Goal: Information Seeking & Learning: Learn about a topic

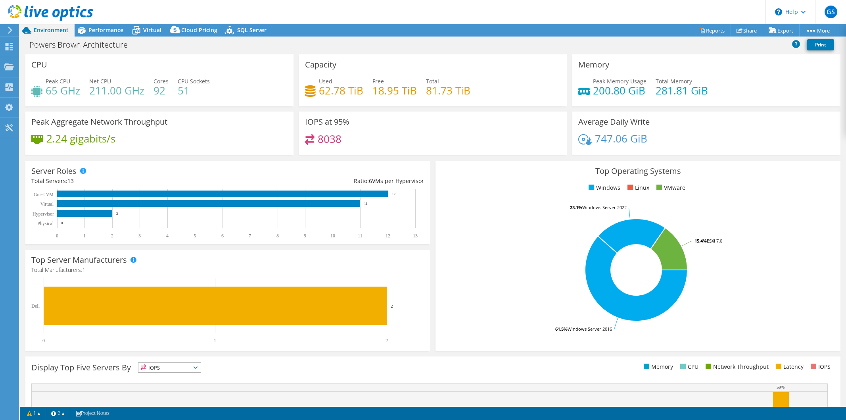
select select "USD"
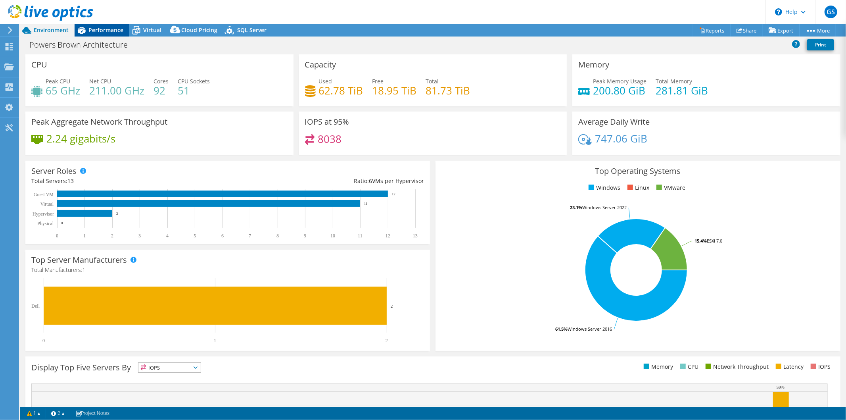
click at [99, 29] on span "Performance" at bounding box center [105, 30] width 35 height 8
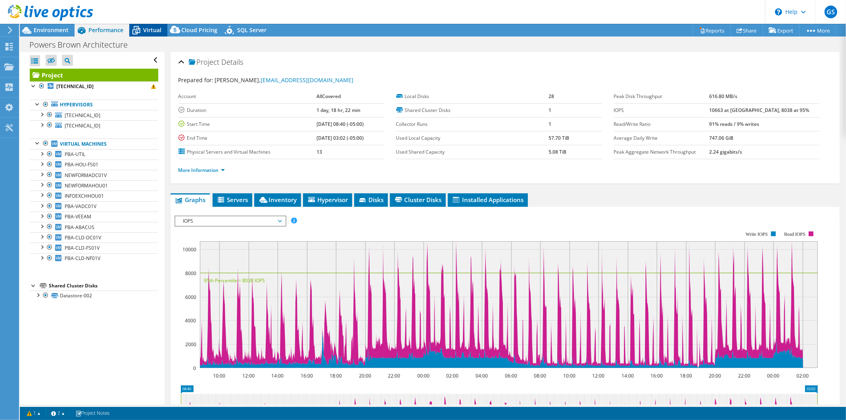
click at [152, 32] on span "Virtual" at bounding box center [152, 30] width 18 height 8
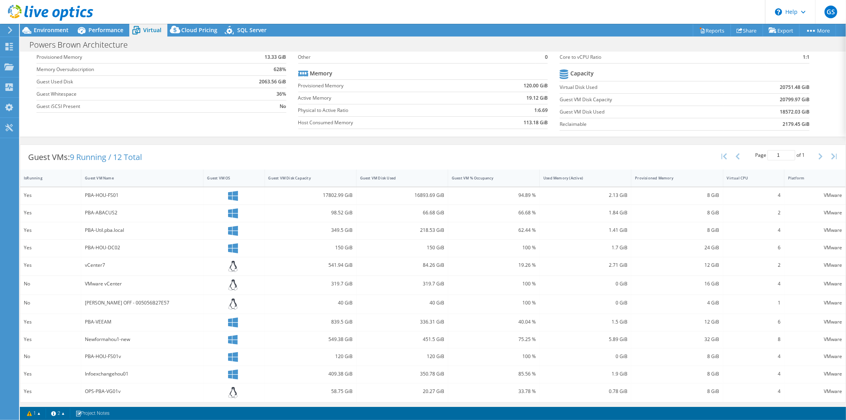
scroll to position [65, 0]
click at [126, 200] on div "PBA-HOU-FS01" at bounding box center [142, 194] width 122 height 17
drag, startPoint x: 94, startPoint y: 209, endPoint x: 165, endPoint y: 213, distance: 71.1
click at [165, 213] on div "PBA-ABACUS2" at bounding box center [142, 211] width 115 height 9
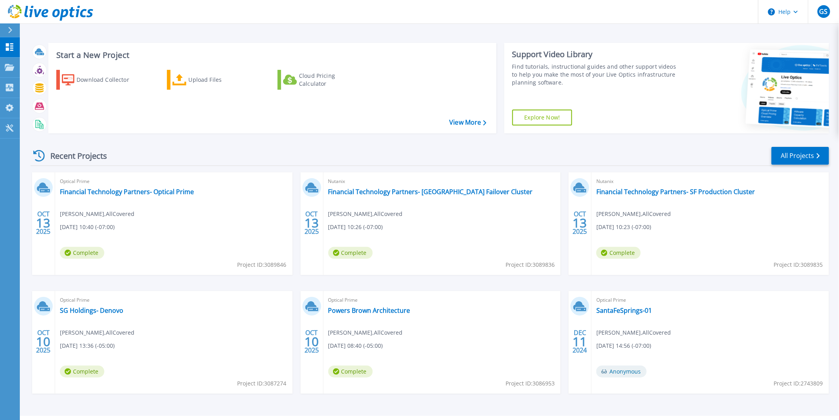
click at [432, 343] on div "Optical Prime Powers Brown Architecture George Stefanko , AllCovered 10/10/2025…" at bounding box center [443, 342] width 238 height 103
click at [385, 311] on link "Powers Brown Architecture" at bounding box center [369, 310] width 82 height 8
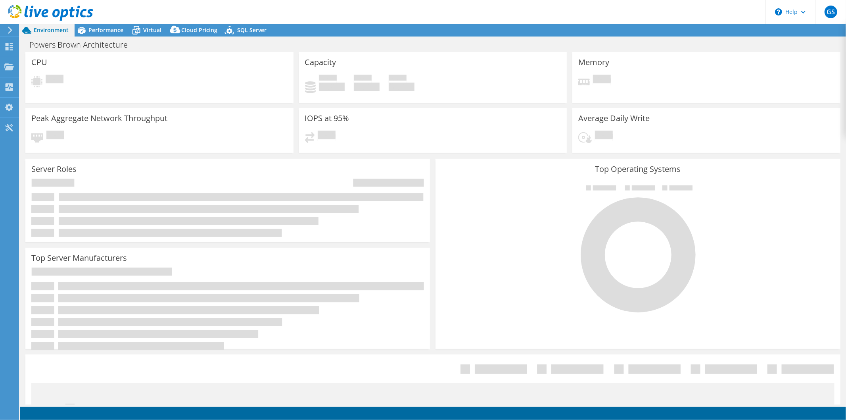
select select "USD"
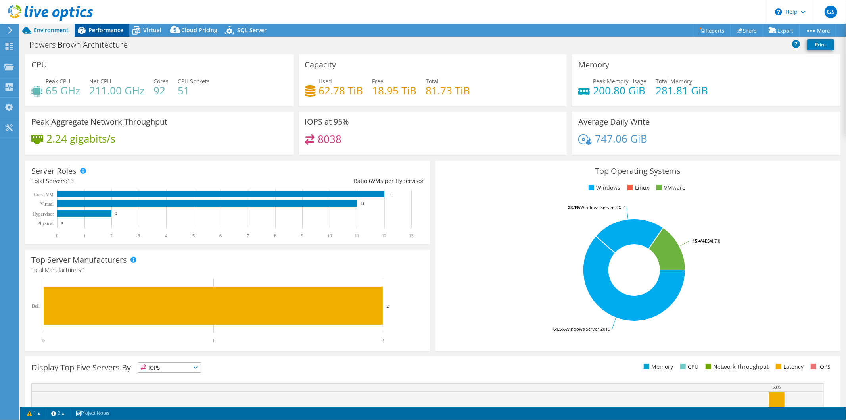
click at [100, 32] on span "Performance" at bounding box center [105, 30] width 35 height 8
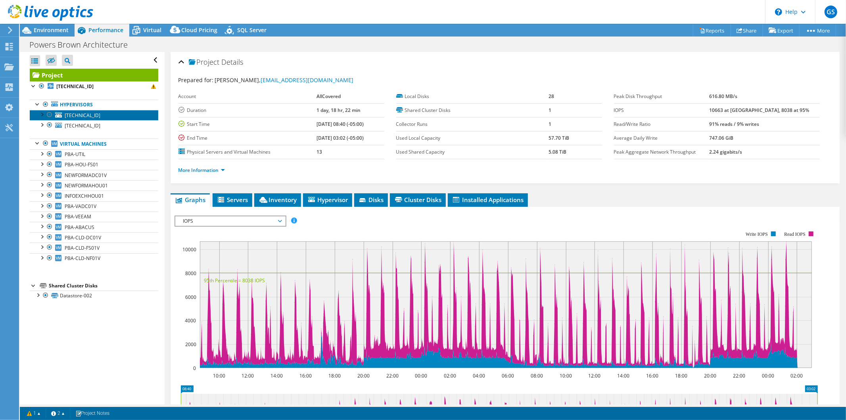
click at [115, 111] on link "[TECHNICAL_ID]" at bounding box center [94, 115] width 128 height 10
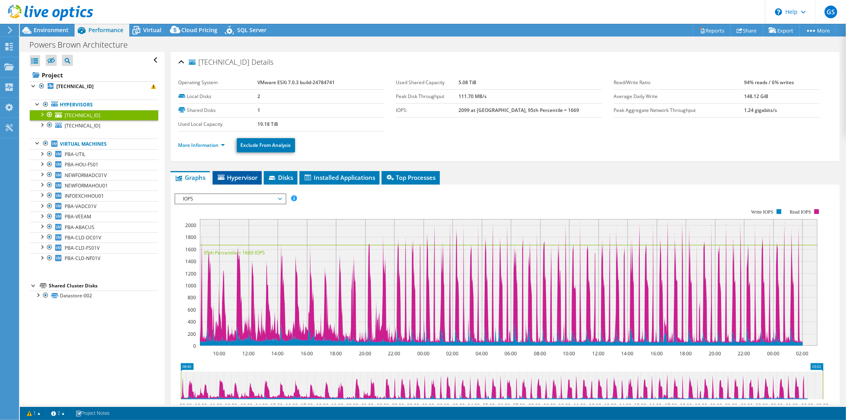
click at [249, 180] on span "Hypervisor" at bounding box center [237, 177] width 41 height 8
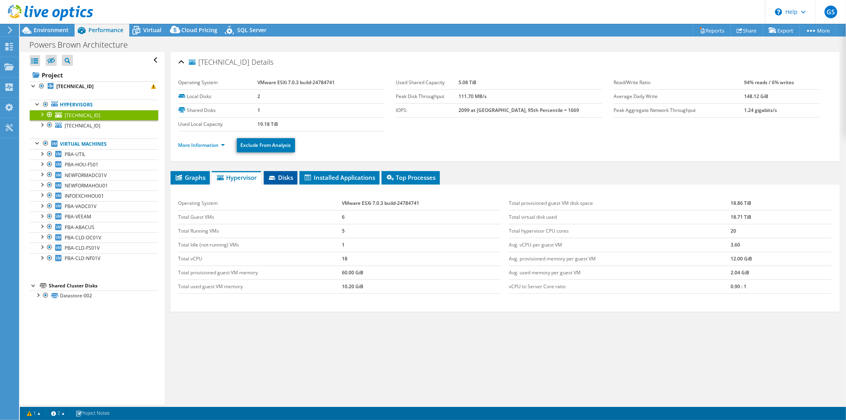
click at [285, 179] on span "Disks" at bounding box center [281, 177] width 26 height 8
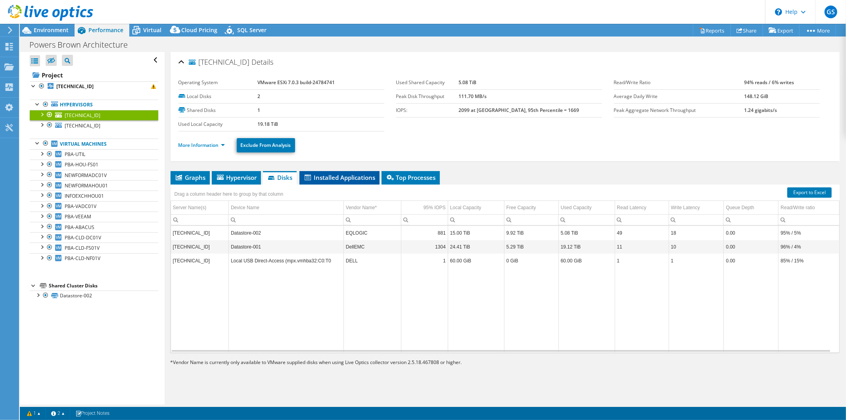
click at [332, 179] on span "Installed Applications" at bounding box center [339, 177] width 72 height 8
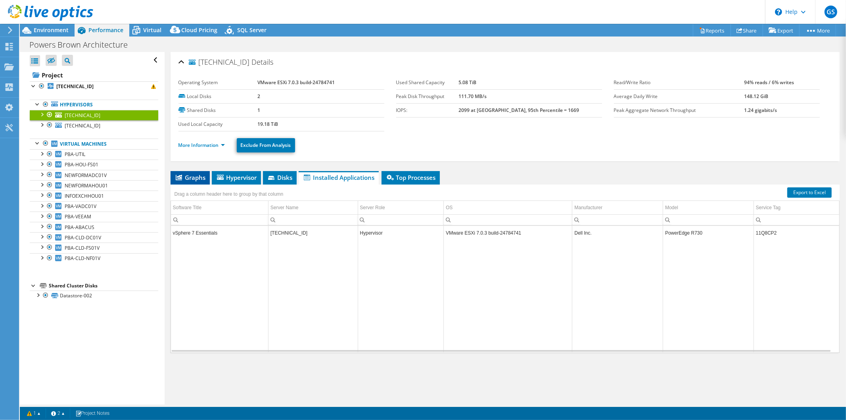
click at [190, 178] on span "Graphs" at bounding box center [189, 177] width 31 height 8
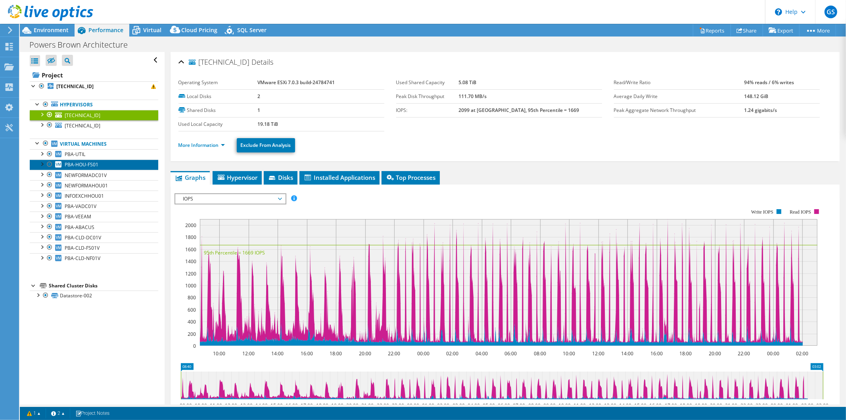
click at [98, 166] on link "PBA-HOU-FS01" at bounding box center [94, 164] width 128 height 10
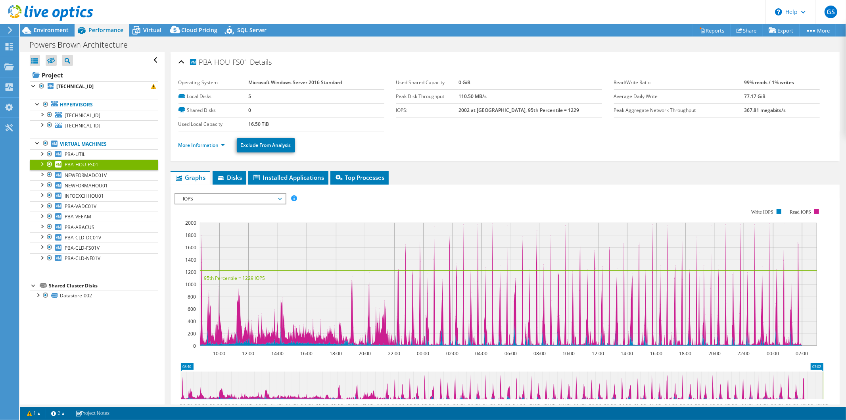
click at [273, 199] on span "IOPS" at bounding box center [230, 199] width 102 height 10
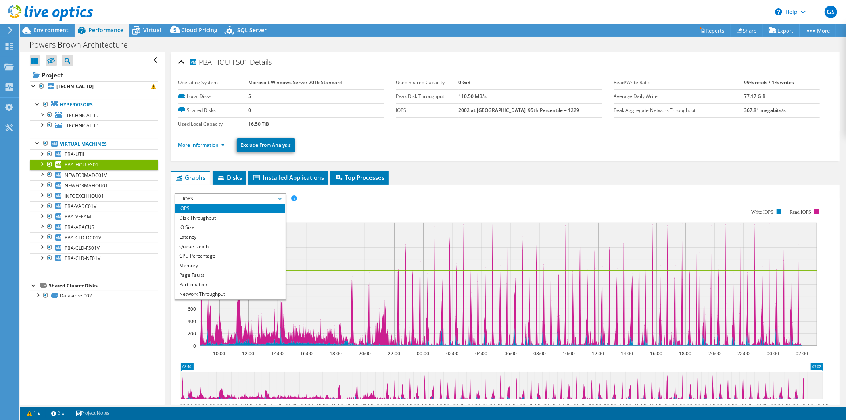
click at [273, 199] on span "IOPS" at bounding box center [230, 199] width 102 height 10
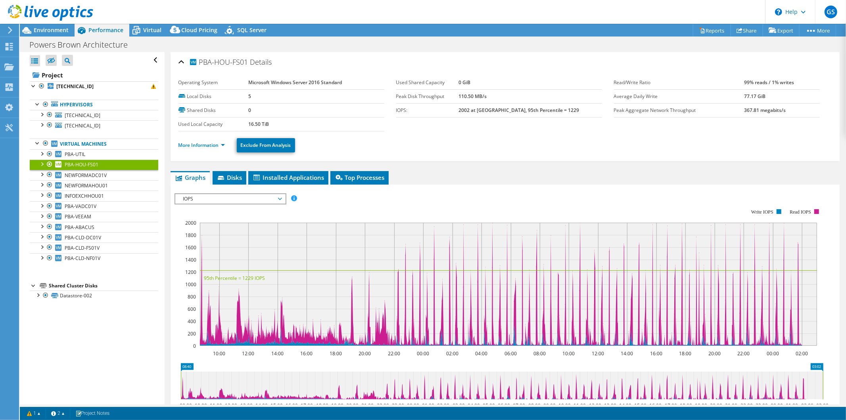
click at [273, 199] on span "IOPS" at bounding box center [230, 199] width 102 height 10
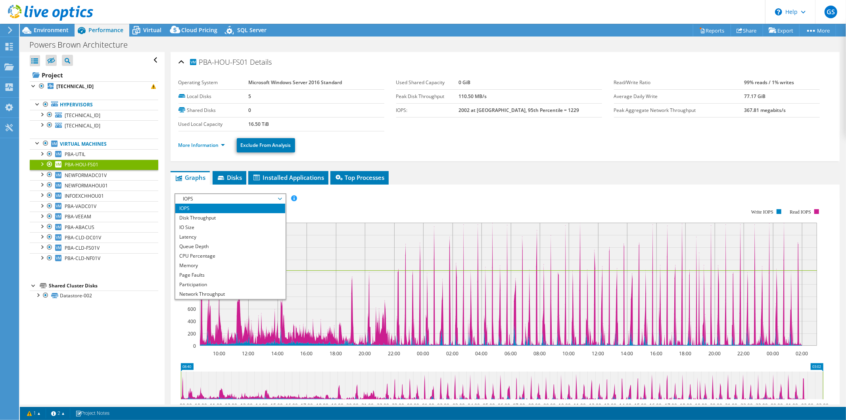
click at [272, 199] on span "IOPS" at bounding box center [230, 199] width 102 height 10
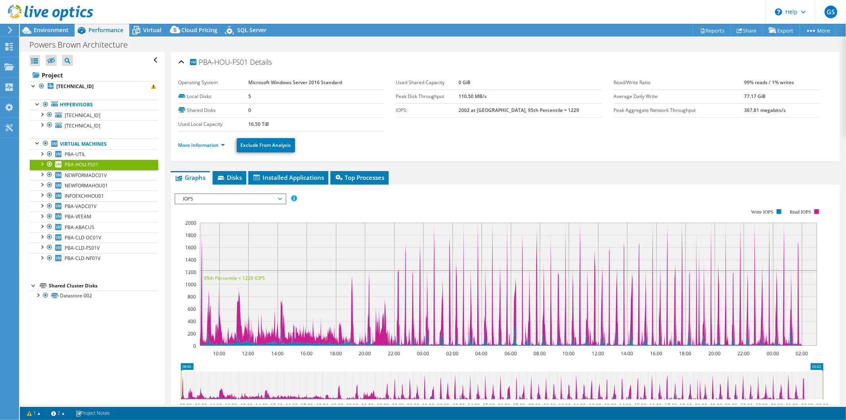
click at [272, 199] on span "IOPS" at bounding box center [230, 199] width 102 height 10
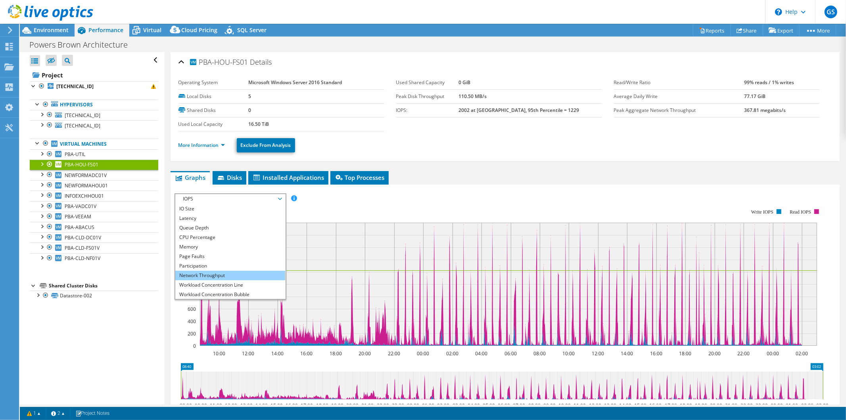
scroll to position [28, 0]
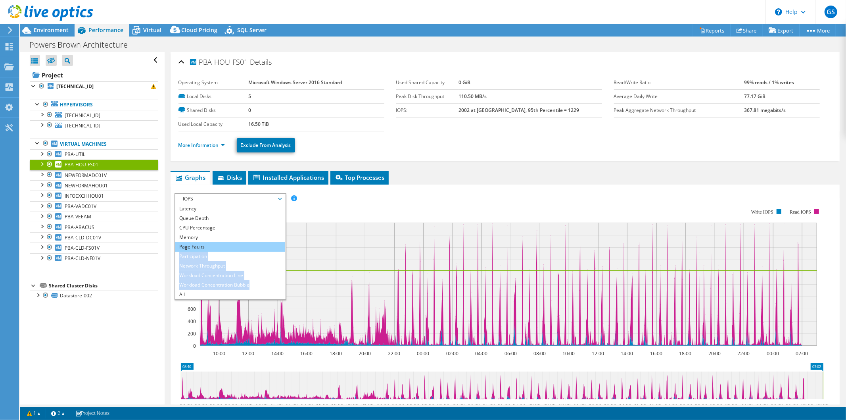
drag, startPoint x: 257, startPoint y: 287, endPoint x: 259, endPoint y: 249, distance: 38.1
click at [259, 249] on ul "IOPS Disk Throughput IO Size Latency Queue Depth CPU Percentage Memory Page Fau…" at bounding box center [230, 250] width 110 height 95
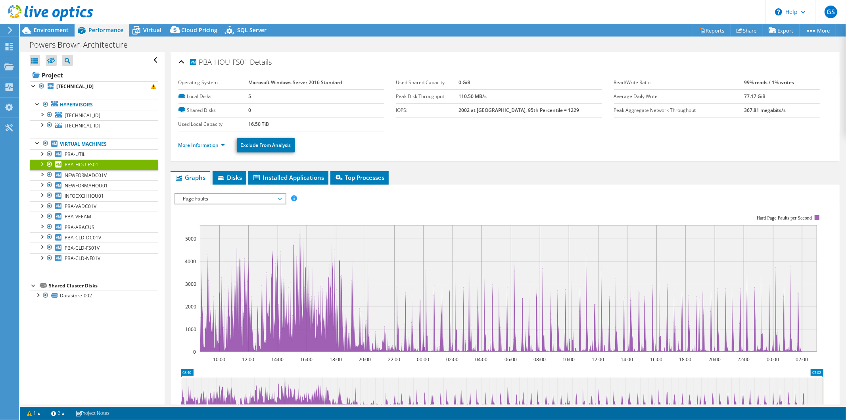
click at [282, 197] on span "Page Faults" at bounding box center [230, 199] width 110 height 10
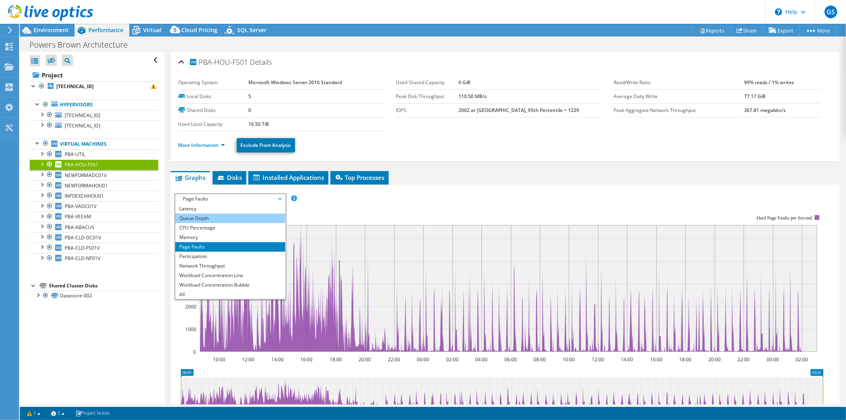
scroll to position [0, 0]
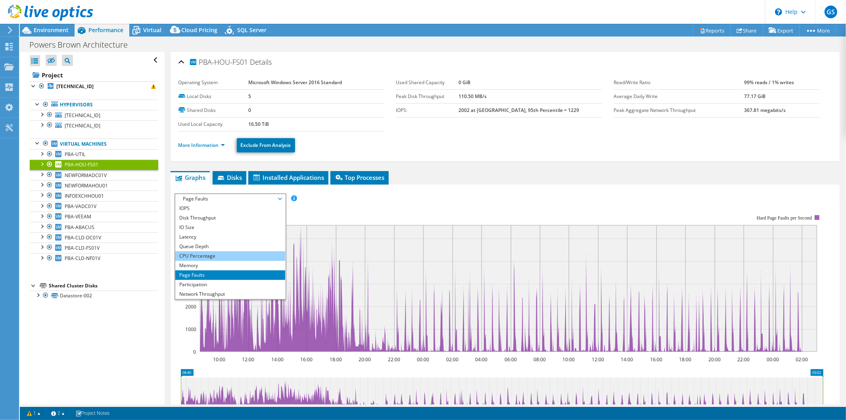
click at [243, 252] on li "CPU Percentage" at bounding box center [230, 256] width 110 height 10
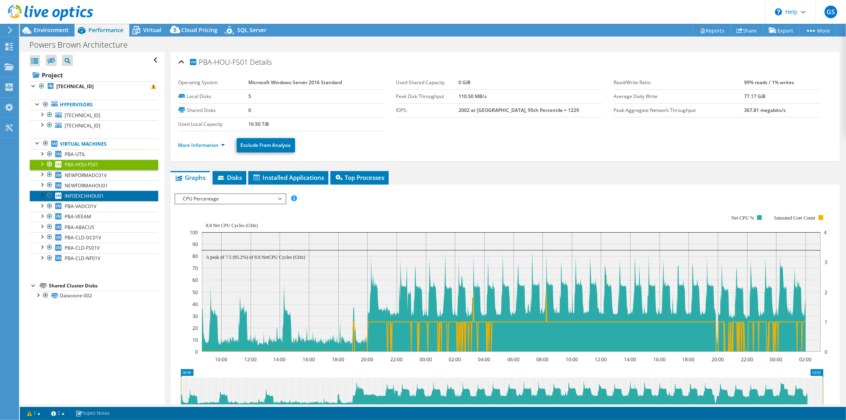
click at [110, 195] on link "INFOEXCHHOU01" at bounding box center [94, 195] width 128 height 10
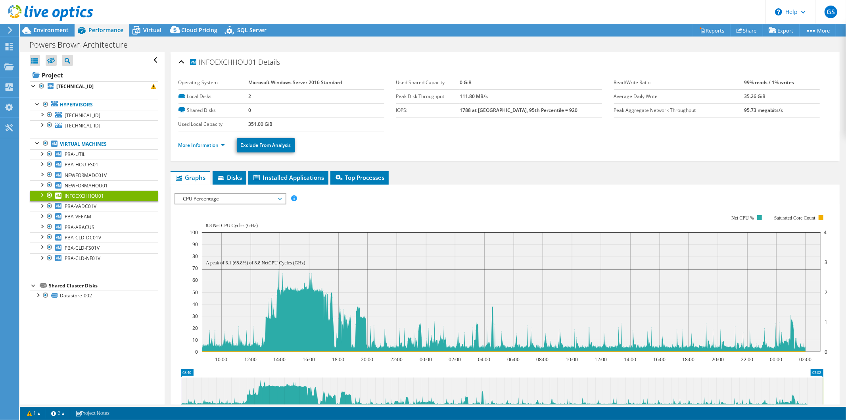
click at [253, 195] on span "CPU Percentage" at bounding box center [230, 199] width 102 height 10
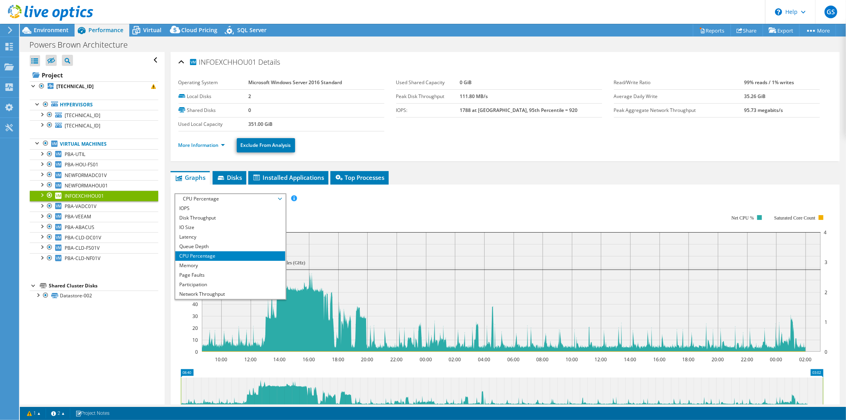
click at [253, 195] on span "CPU Percentage" at bounding box center [230, 199] width 102 height 10
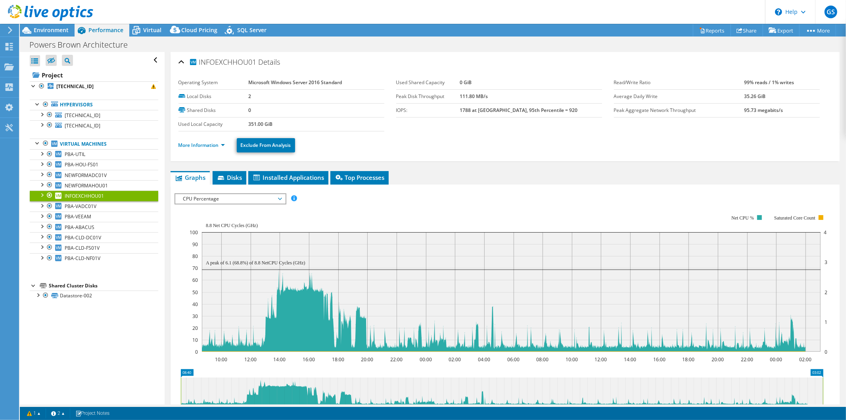
click at [446, 189] on div "IOPS Disk Throughput IO Size Latency Queue Depth CPU Percentage Memory Page Fau…" at bounding box center [504, 329] width 661 height 281
click at [274, 199] on span "CPU Percentage" at bounding box center [230, 199] width 102 height 10
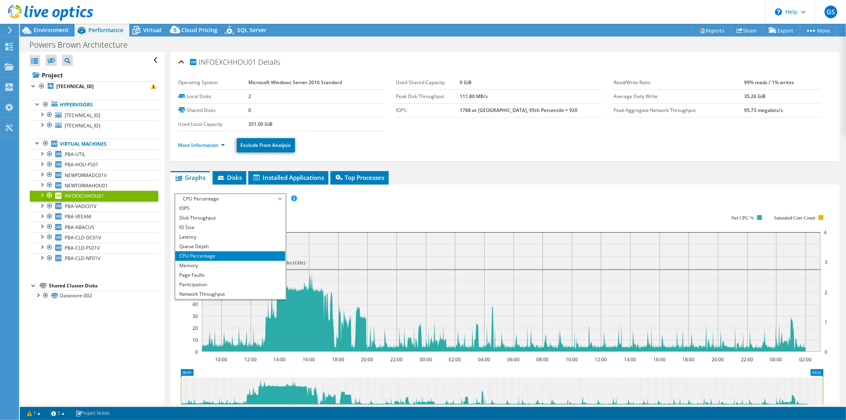
click at [273, 198] on span "CPU Percentage" at bounding box center [230, 199] width 102 height 10
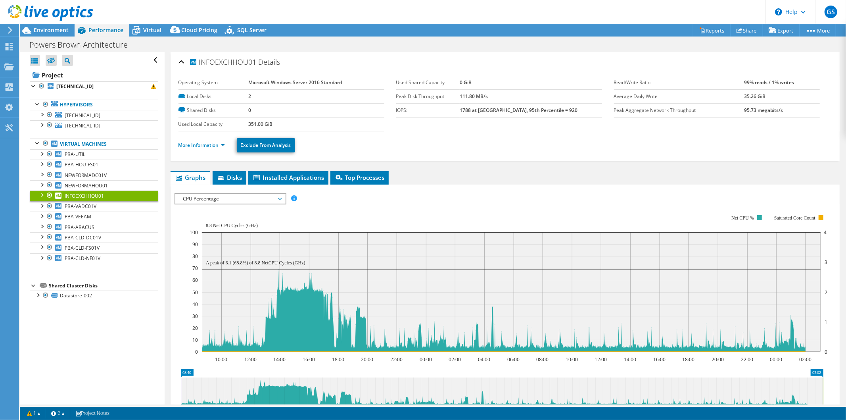
click at [498, 153] on div "More Information Exclude From Analysis" at bounding box center [504, 145] width 653 height 28
click at [205, 144] on link "More Information" at bounding box center [201, 145] width 46 height 7
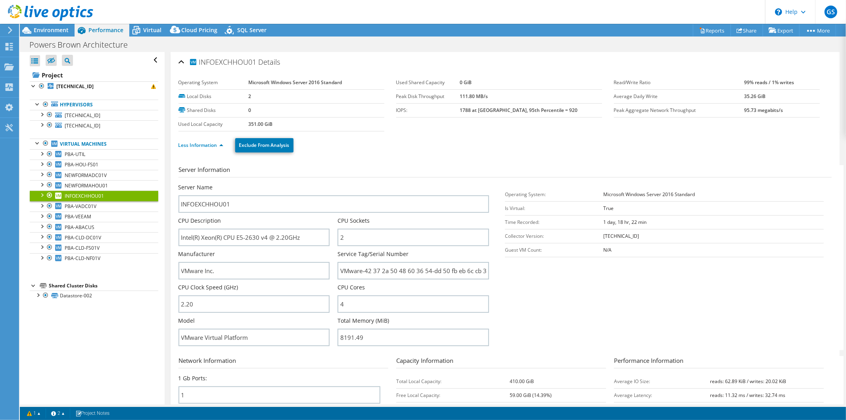
click at [673, 293] on section "Server Information Server Name INFOEXCHHOU01 CPU Description Intel(R) Xeon(R) C…" at bounding box center [506, 257] width 657 height 185
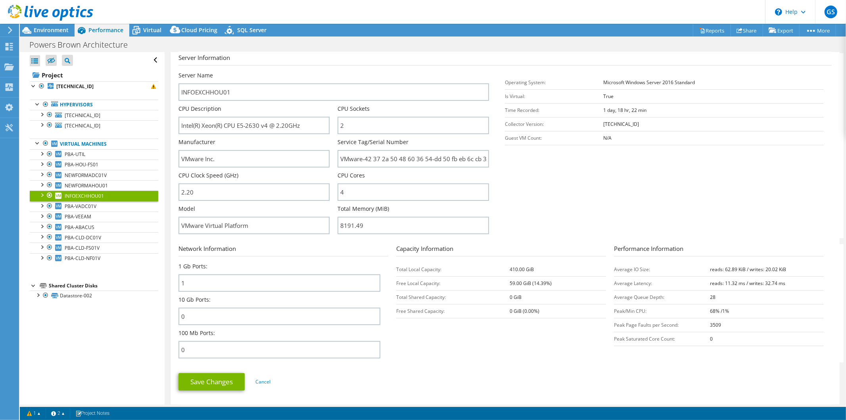
scroll to position [264, 0]
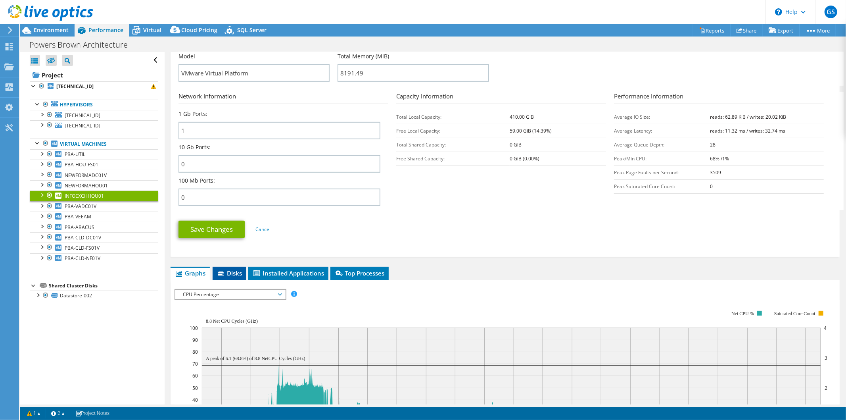
click at [223, 269] on span "Disks" at bounding box center [230, 273] width 26 height 8
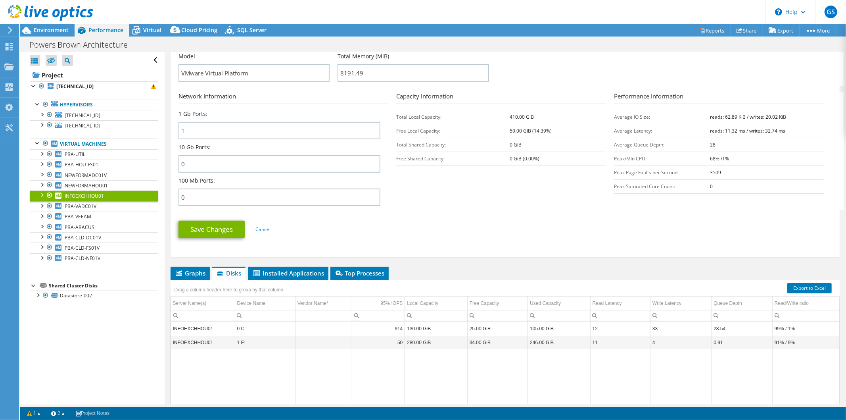
click at [409, 248] on div "Server Information Server Name INFOEXCHHOU01 CPU Description Intel(R) Xeon(R) C…" at bounding box center [504, 78] width 653 height 354
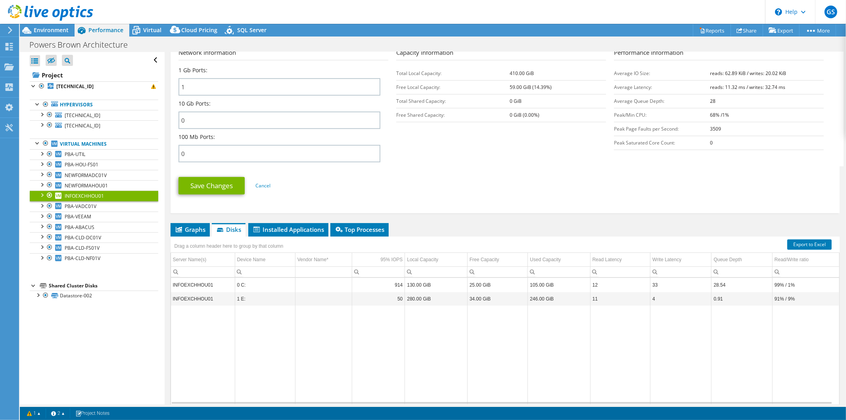
scroll to position [308, 0]
drag, startPoint x: 561, startPoint y: 298, endPoint x: 528, endPoint y: 283, distance: 36.6
click at [528, 283] on tbody "INFOEXCHHOU01 0 C: 914 130.00 GiB 25.00 GiB 105.00 GiB 12 33 28.54 99% / 1% INF…" at bounding box center [505, 340] width 668 height 126
click at [528, 283] on td "105.00 GiB" at bounding box center [559, 284] width 62 height 14
click at [553, 280] on td "105.00 GiB" at bounding box center [559, 284] width 62 height 14
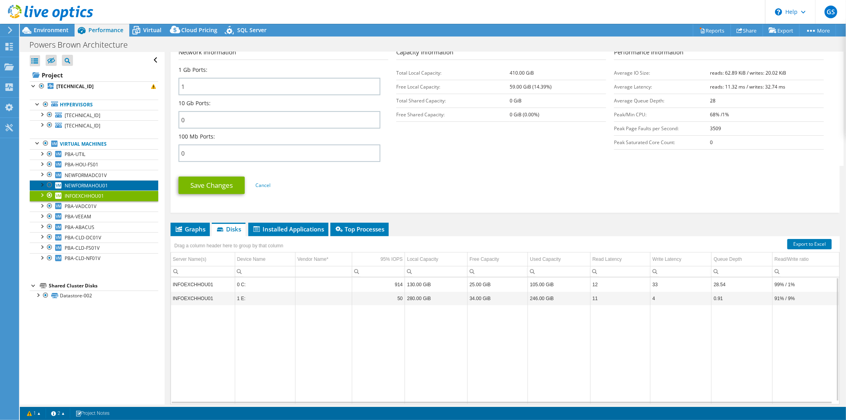
click at [136, 186] on link "NEWFORMAHOU01" at bounding box center [94, 185] width 128 height 10
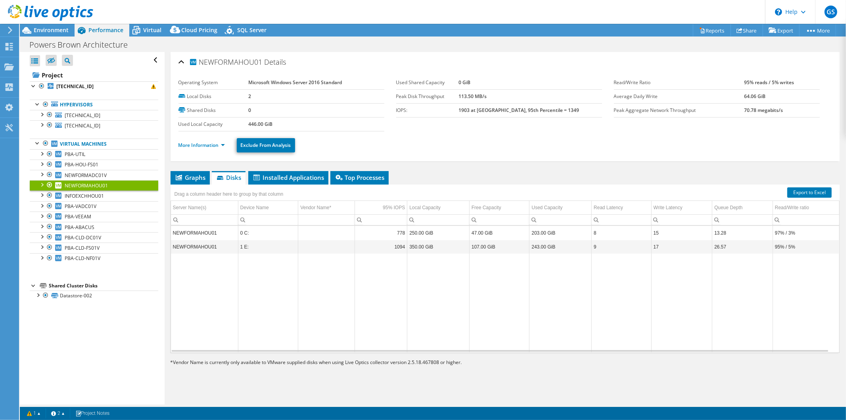
scroll to position [0, 0]
click at [451, 132] on div "More Information Exclude From Analysis" at bounding box center [504, 145] width 653 height 28
click at [210, 143] on link "More Information" at bounding box center [201, 145] width 46 height 7
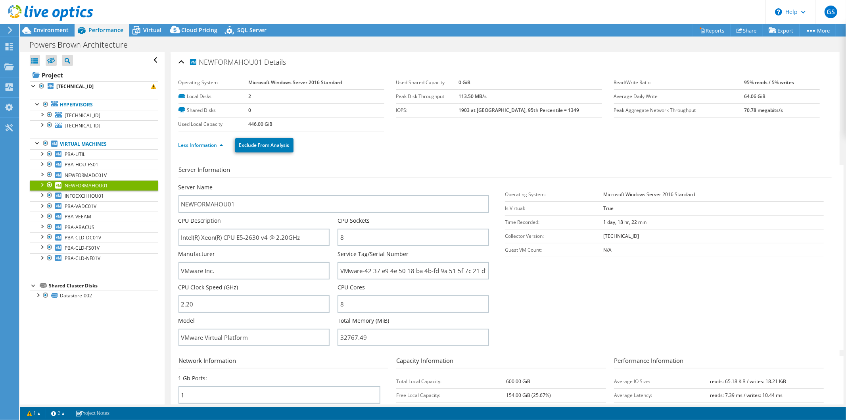
click at [663, 275] on section "Server Information Server Name NEWFORMAHOU01 CPU Description Intel(R) Xeon(R) C…" at bounding box center [506, 257] width 657 height 185
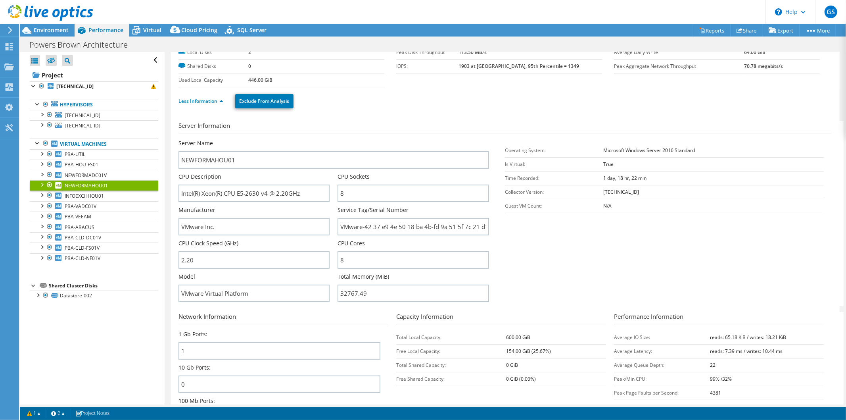
scroll to position [132, 0]
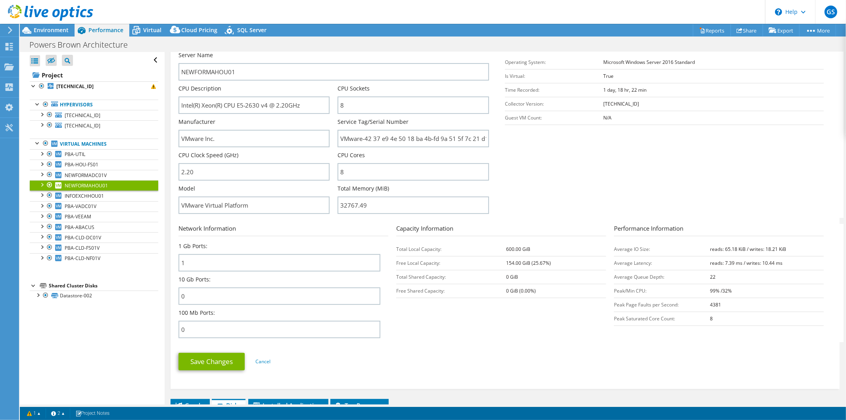
click at [532, 318] on section "Network Information 1 Gb Ports: 1 10 Gb Ports: 0 100 Mb Ports: 0 Capacity Infor…" at bounding box center [506, 283] width 657 height 118
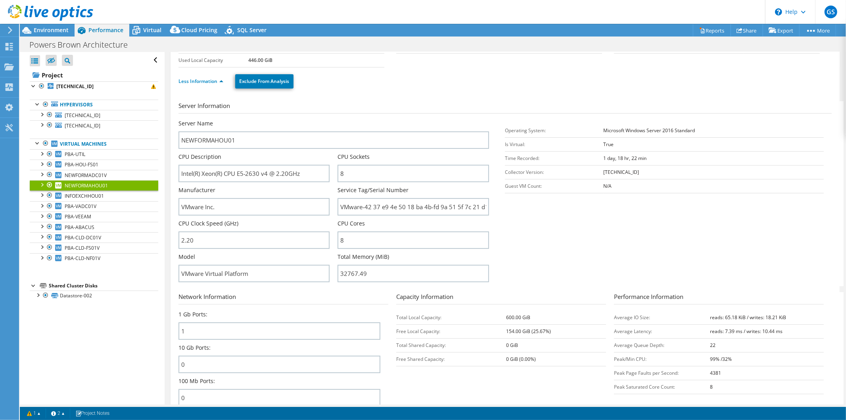
scroll to position [0, 0]
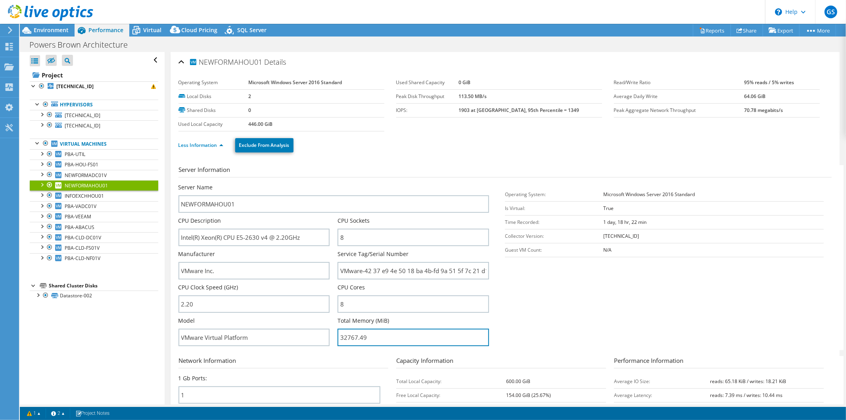
drag, startPoint x: 398, startPoint y: 334, endPoint x: 332, endPoint y: 304, distance: 72.2
click at [332, 183] on div "Server Name NEWFORMAHOU01 CPU Description Intel(R) Xeon(R) CPU E5-2630 v4 @ 2.2…" at bounding box center [337, 183] width 319 height 0
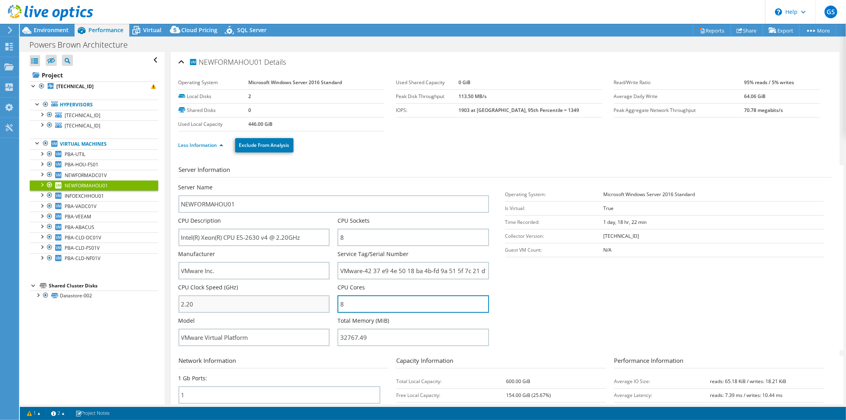
drag, startPoint x: 351, startPoint y: 304, endPoint x: 307, endPoint y: 304, distance: 44.0
click at [307, 183] on div "Server Name NEWFORMAHOU01 CPU Description Intel(R) Xeon(R) CPU E5-2630 v4 @ 2.2…" at bounding box center [337, 183] width 319 height 0
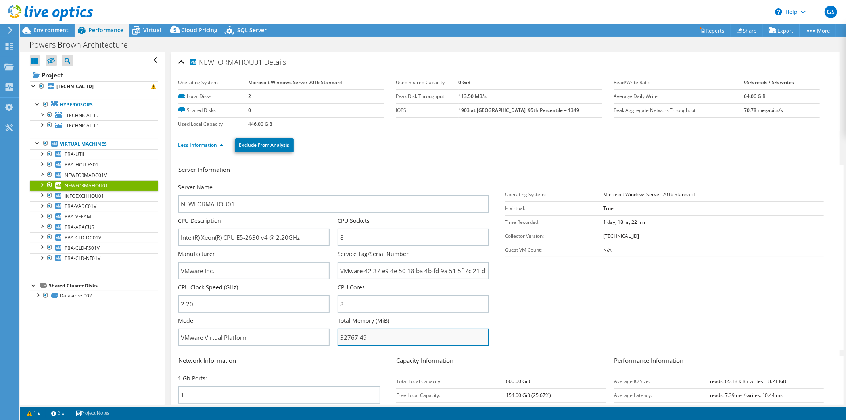
drag, startPoint x: 347, startPoint y: 336, endPoint x: 376, endPoint y: 334, distance: 29.0
click at [376, 334] on input "32767.49" at bounding box center [412, 336] width 151 height 17
drag, startPoint x: 376, startPoint y: 334, endPoint x: 345, endPoint y: 339, distance: 30.9
click at [345, 339] on input "32767.49" at bounding box center [412, 336] width 151 height 17
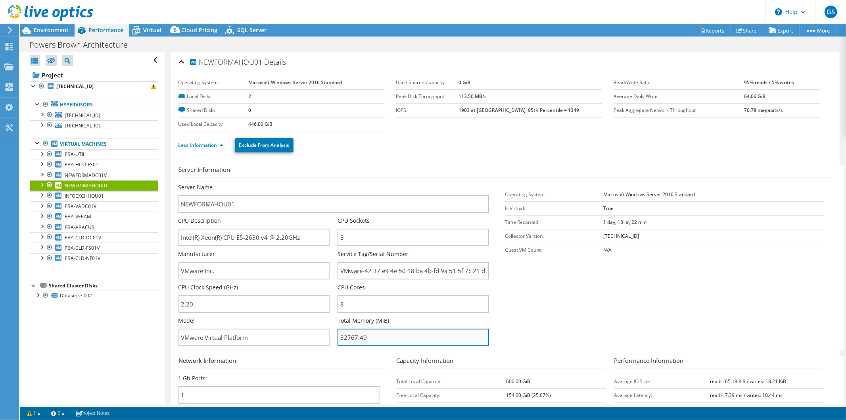
click at [345, 339] on input "32767.49" at bounding box center [412, 336] width 151 height 17
drag, startPoint x: 345, startPoint y: 339, endPoint x: 379, endPoint y: 336, distance: 33.9
click at [379, 336] on input "32767.49" at bounding box center [412, 336] width 151 height 17
drag, startPoint x: 355, startPoint y: 334, endPoint x: 295, endPoint y: 330, distance: 60.0
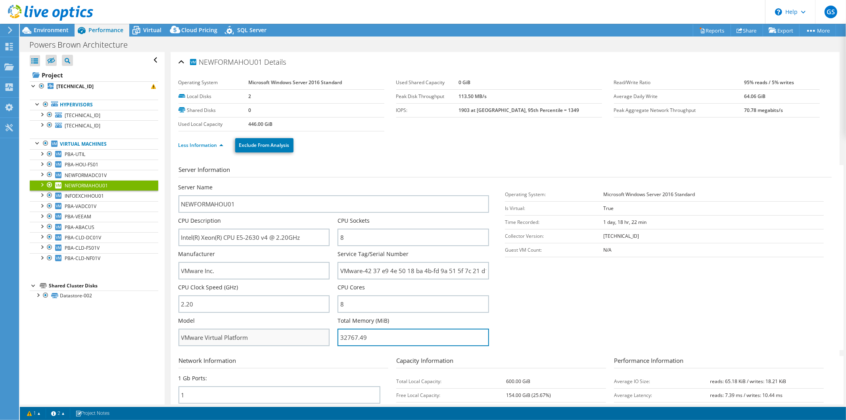
click at [295, 183] on div "Server Name NEWFORMAHOU01 CPU Description Intel(R) Xeon(R) CPU E5-2630 v4 @ 2.2…" at bounding box center [337, 183] width 319 height 0
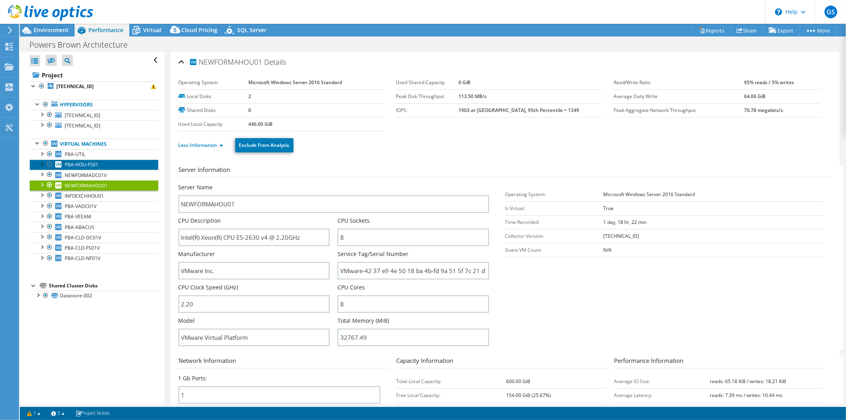
click at [108, 165] on link "PBA-HOU-FS01" at bounding box center [94, 164] width 128 height 10
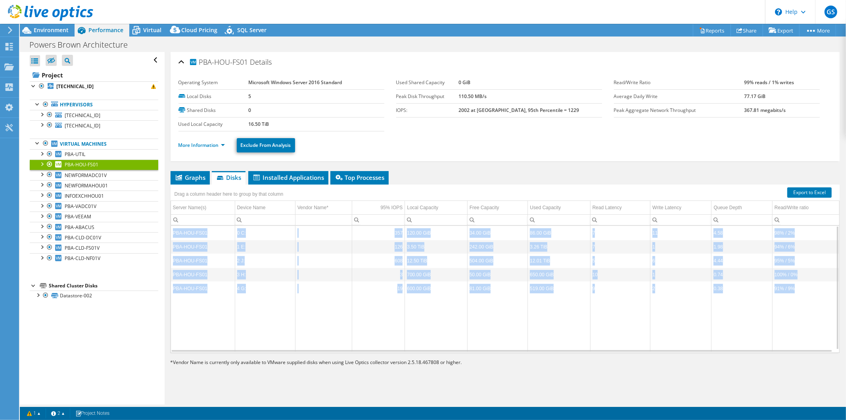
drag, startPoint x: 578, startPoint y: 313, endPoint x: 535, endPoint y: 220, distance: 103.1
click at [535, 220] on div "Drag a column header here to group by that column Server Name(s) Device Name Ve…" at bounding box center [505, 268] width 669 height 168
click at [568, 201] on td "Used Capacity" at bounding box center [559, 208] width 62 height 14
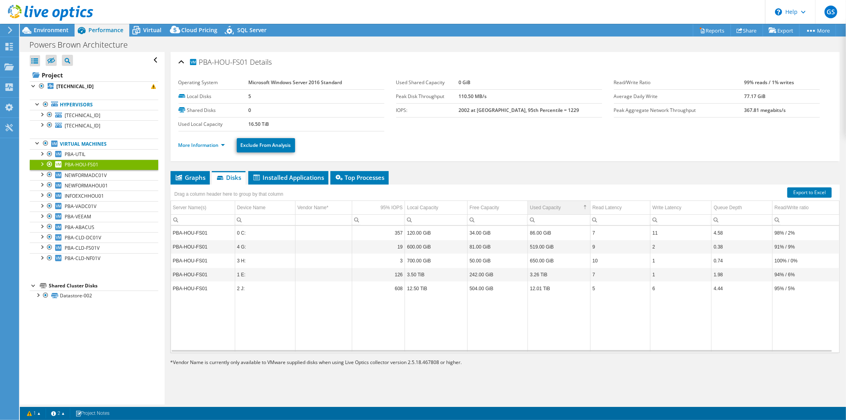
click at [568, 203] on td "Used Capacity" at bounding box center [559, 208] width 62 height 14
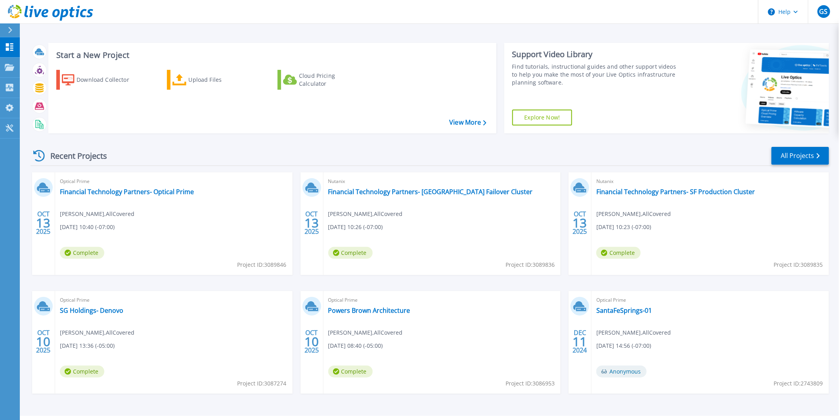
click at [356, 336] on span "George Stefanko , AllCovered" at bounding box center [365, 332] width 75 height 9
click at [357, 310] on link "Powers Brown Architecture" at bounding box center [369, 310] width 82 height 8
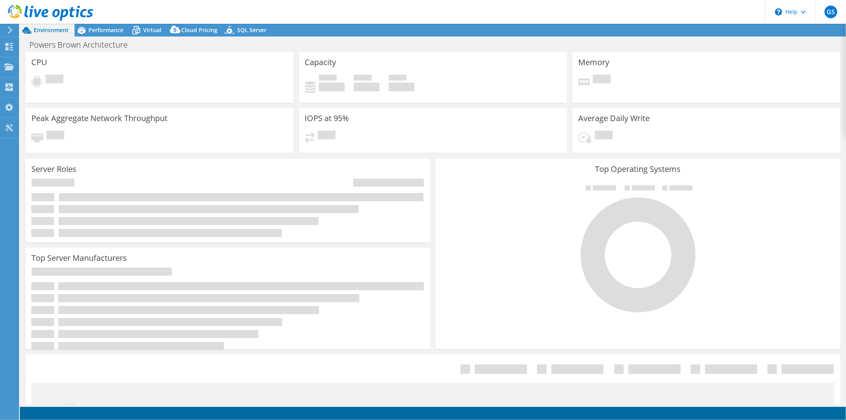
select select "USD"
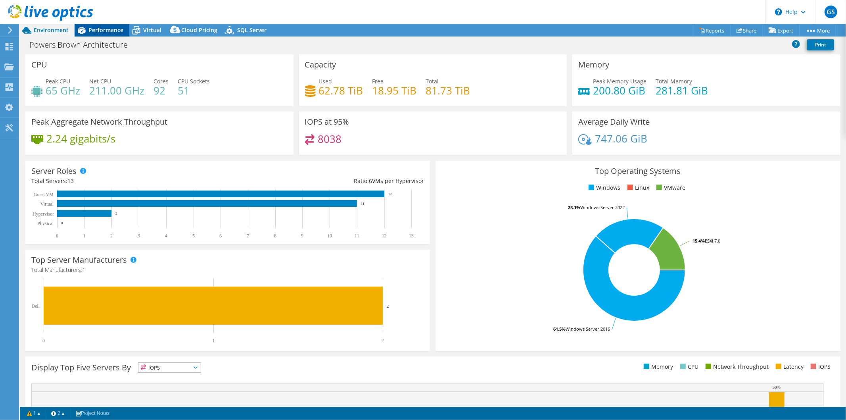
click at [110, 31] on span "Performance" at bounding box center [105, 30] width 35 height 8
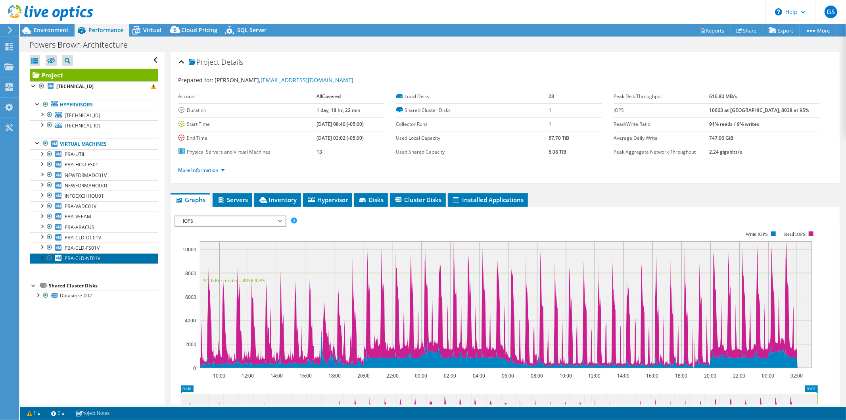
click at [106, 257] on link "PBA-CLD-NF01V" at bounding box center [94, 258] width 128 height 10
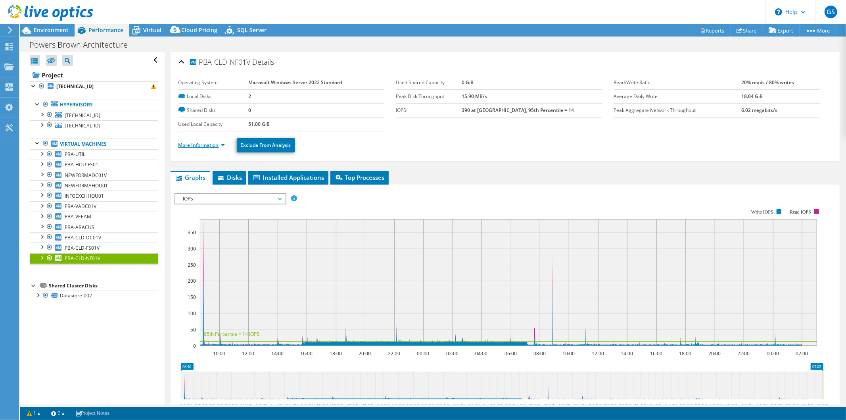
click at [193, 147] on link "More Information" at bounding box center [201, 145] width 46 height 7
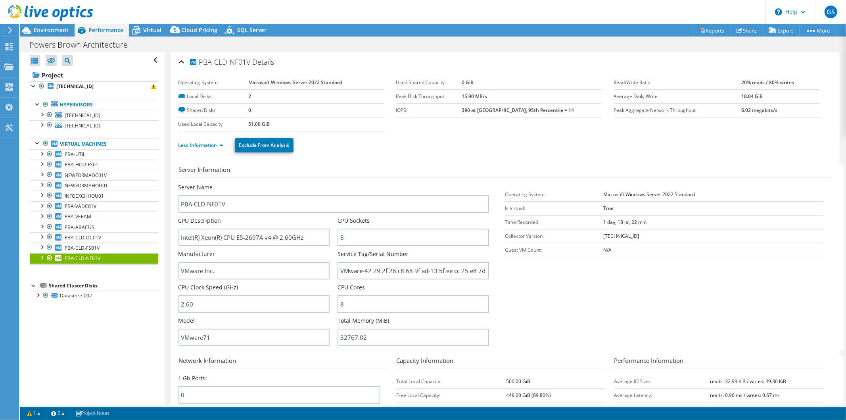
click at [573, 266] on section "Server Information Server Name PBA-CLD-NF01V CPU Description Intel(R) Xeon(R) C…" at bounding box center [506, 257] width 657 height 185
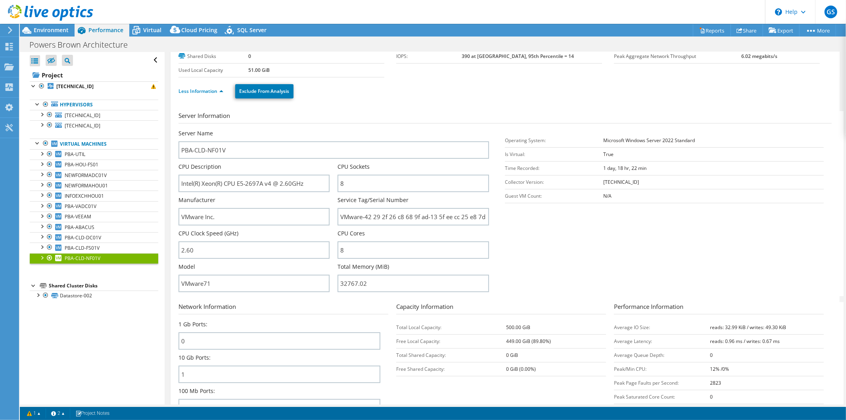
scroll to position [88, 0]
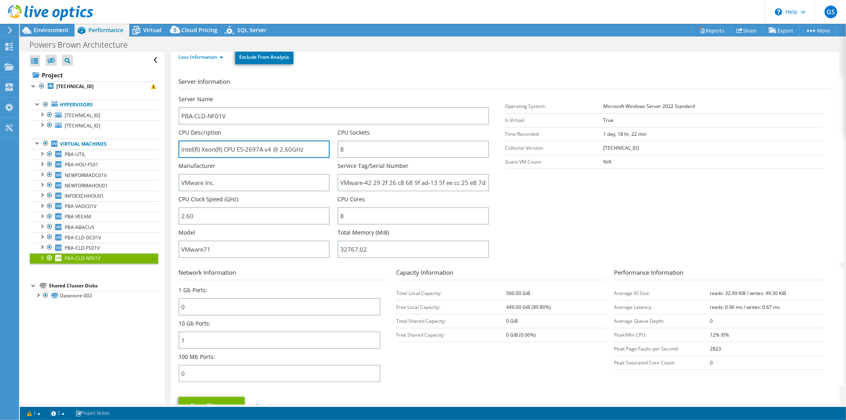
drag, startPoint x: 310, startPoint y: 147, endPoint x: 175, endPoint y: 147, distance: 134.8
click at [175, 147] on div "PBA-CLD-NF01V Details Operating System Microsoft Windows Server 2022 Standard L…" at bounding box center [505, 198] width 669 height 469
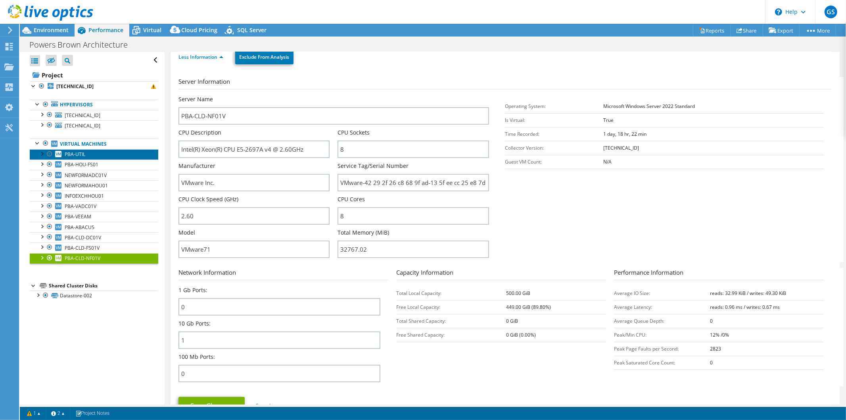
click at [75, 155] on span "PBA-UTIL" at bounding box center [75, 154] width 21 height 7
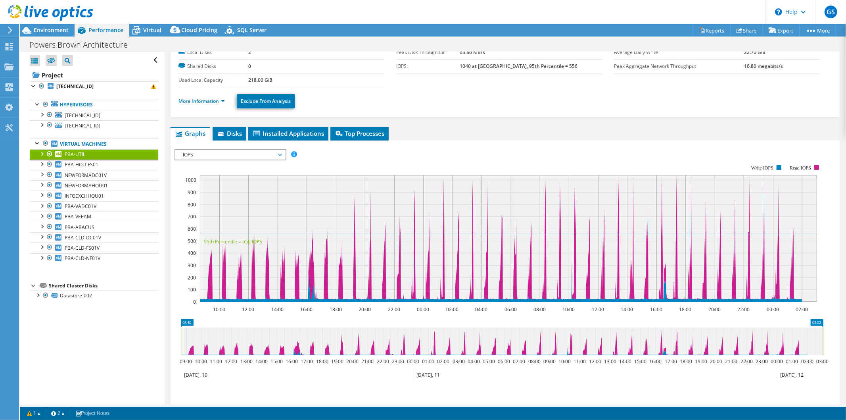
scroll to position [0, 0]
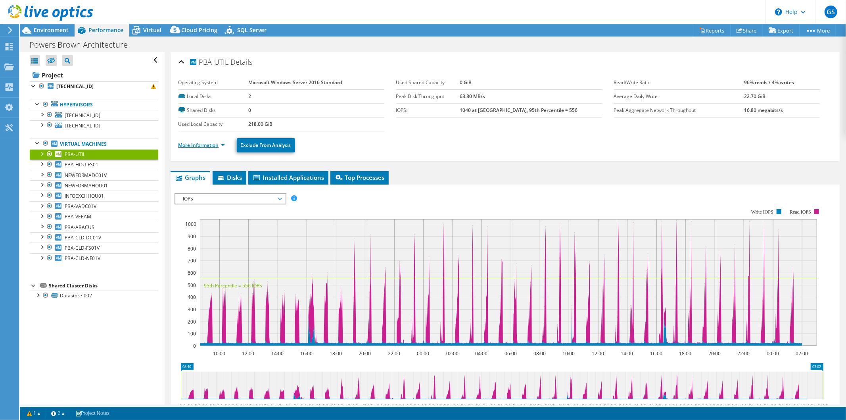
click at [208, 145] on link "More Information" at bounding box center [201, 145] width 46 height 7
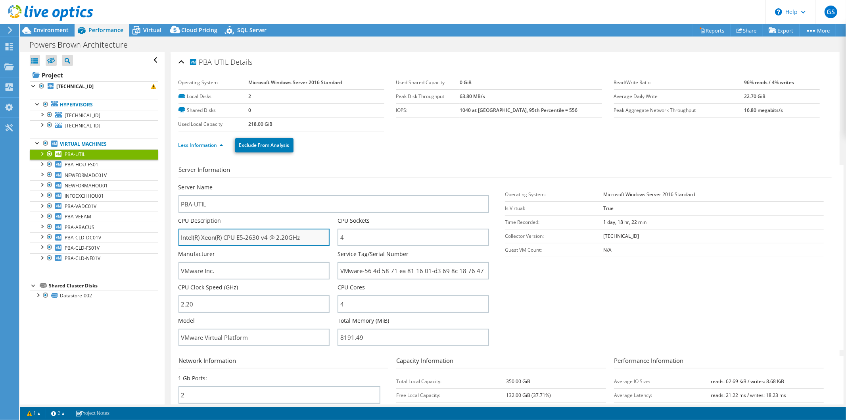
drag, startPoint x: 247, startPoint y: 238, endPoint x: 294, endPoint y: 239, distance: 47.2
click at [293, 238] on input "Intel(R) Xeon(R) CPU E5-2630 v4 @ 2.20GHz" at bounding box center [253, 236] width 151 height 17
click at [659, 283] on section "Server Information Server Name PBA-UTIL CPU Description Intel(R) Xeon(R) CPU E5…" at bounding box center [506, 257] width 657 height 185
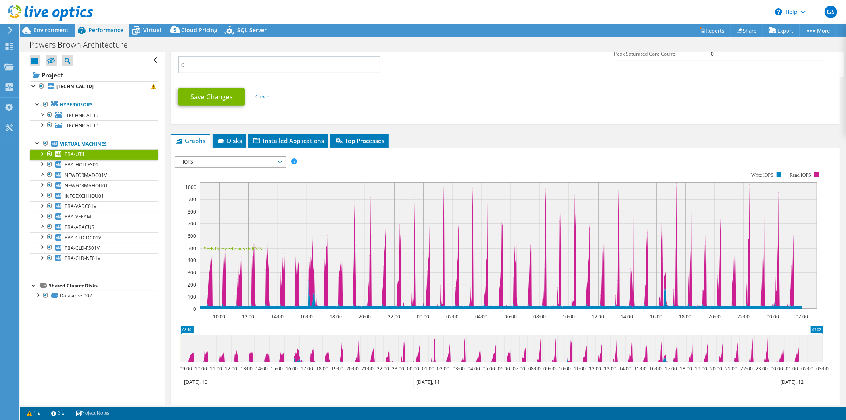
scroll to position [470, 0]
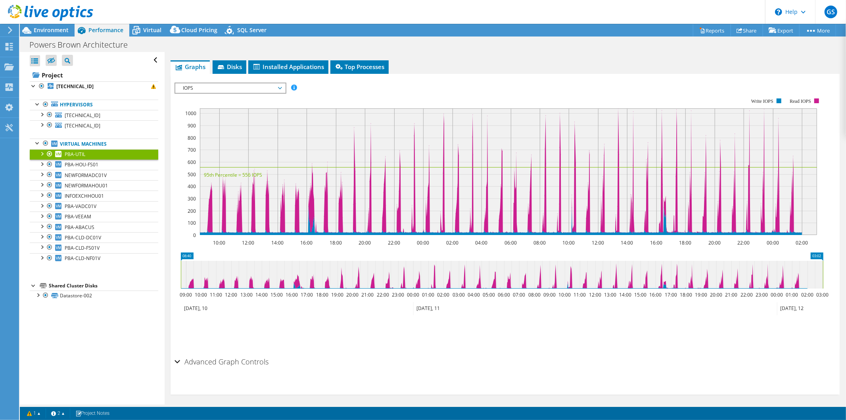
click at [211, 349] on div "IOPS Disk Throughput IO Size Latency Queue Depth CPU Percentage Memory Page Fau…" at bounding box center [504, 217] width 661 height 271
click at [213, 354] on h2 "Advanced Graph Controls" at bounding box center [221, 361] width 94 height 16
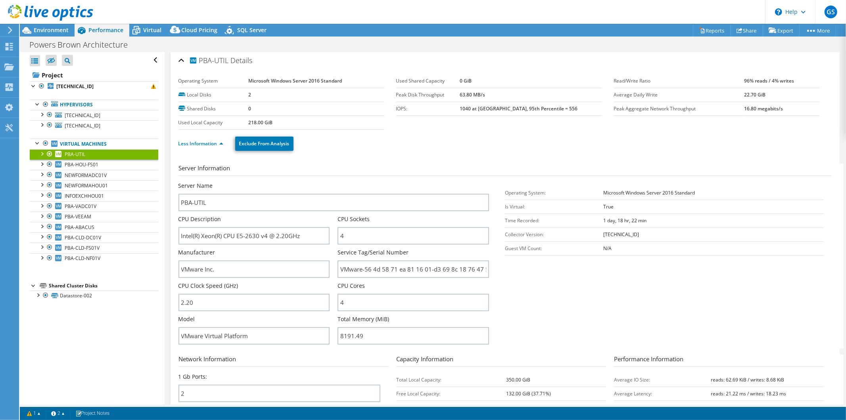
scroll to position [0, 0]
click at [107, 163] on link "PBA-HOU-FS01" at bounding box center [94, 164] width 128 height 10
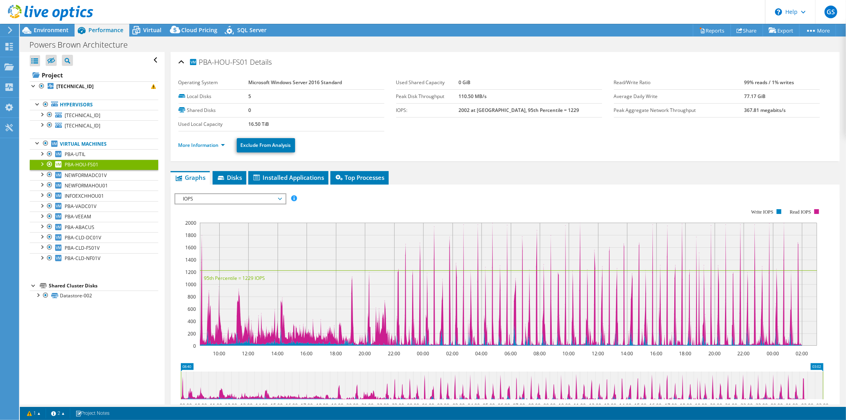
click at [233, 194] on span "IOPS" at bounding box center [230, 199] width 102 height 10
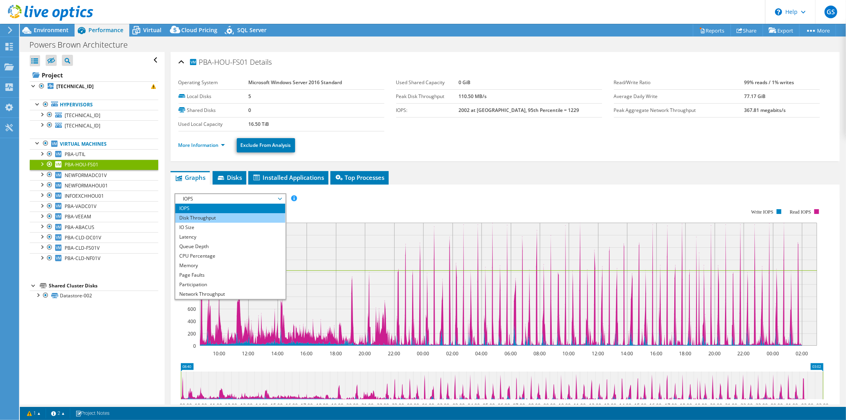
click at [228, 216] on li "Disk Throughput" at bounding box center [230, 218] width 110 height 10
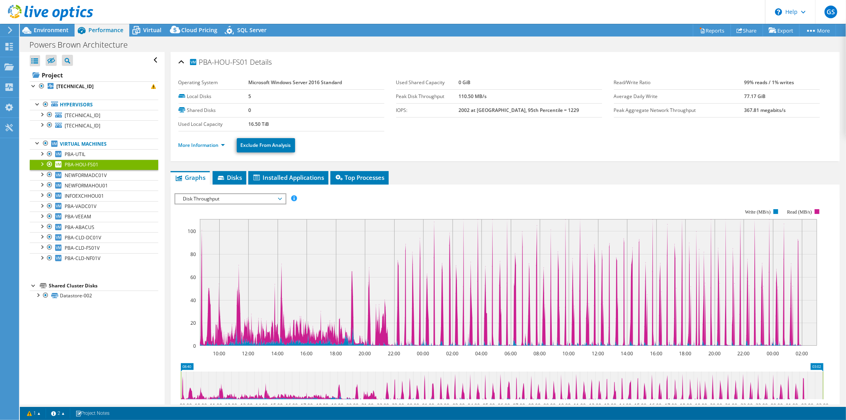
click at [225, 194] on span "Disk Throughput" at bounding box center [230, 199] width 102 height 10
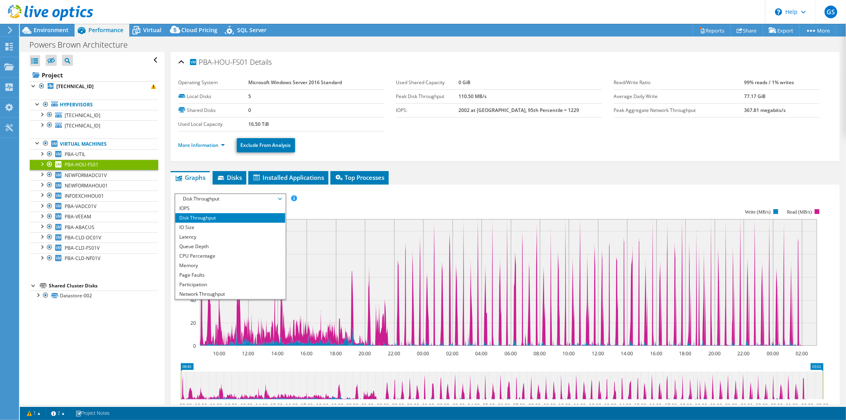
click at [225, 194] on span "Disk Throughput" at bounding box center [230, 199] width 102 height 10
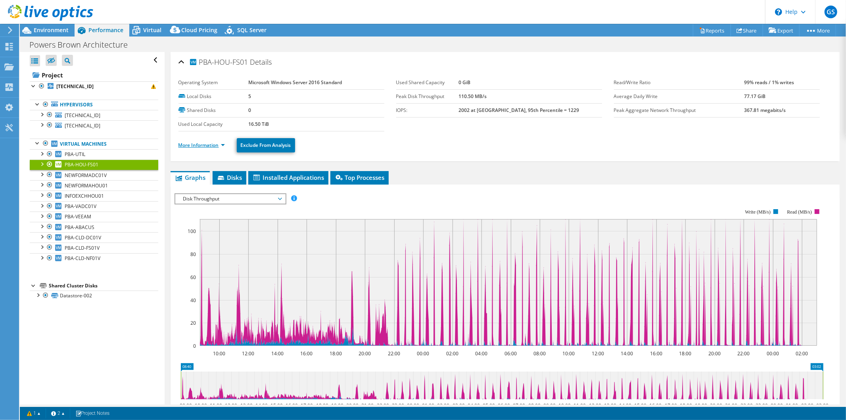
click at [187, 142] on link "More Information" at bounding box center [201, 145] width 46 height 7
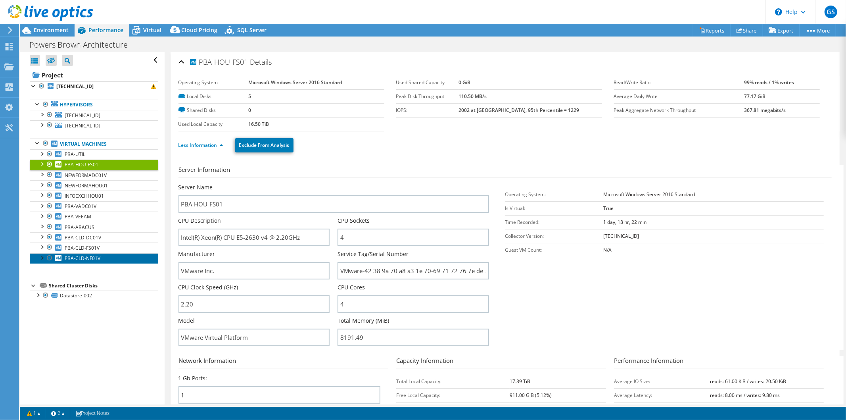
click at [99, 261] on span "PBA-CLD-NF01V" at bounding box center [83, 258] width 36 height 7
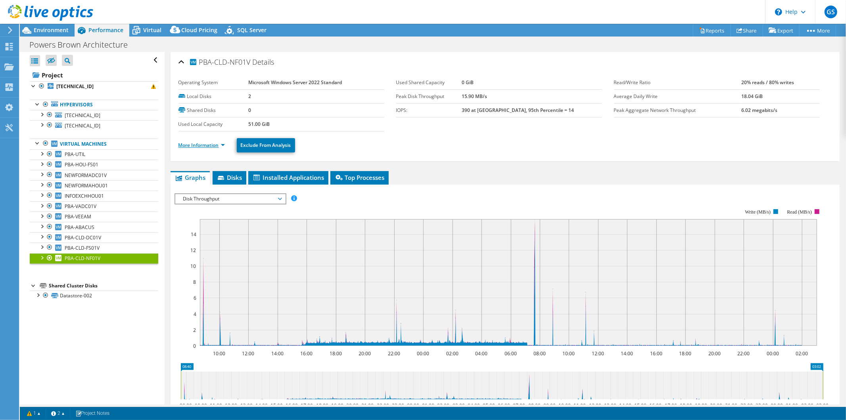
click at [204, 143] on link "More Information" at bounding box center [201, 145] width 46 height 7
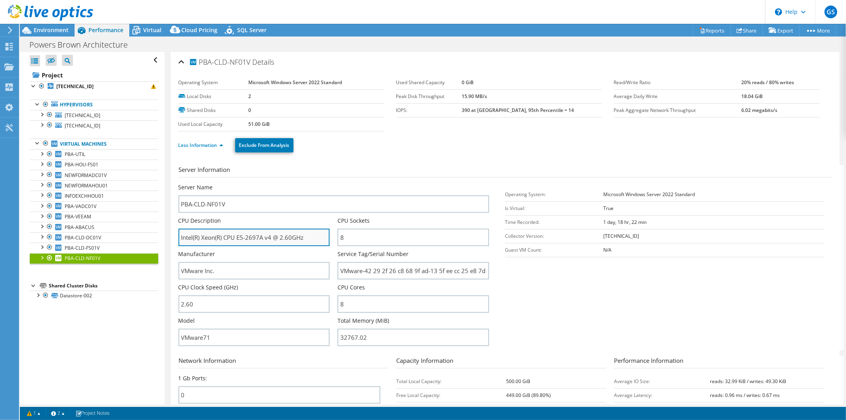
drag, startPoint x: 242, startPoint y: 241, endPoint x: 322, endPoint y: 237, distance: 79.4
click at [322, 237] on input "Intel(R) Xeon(R) CPU E5-2697A v4 @ 2.60GHz" at bounding box center [253, 236] width 151 height 17
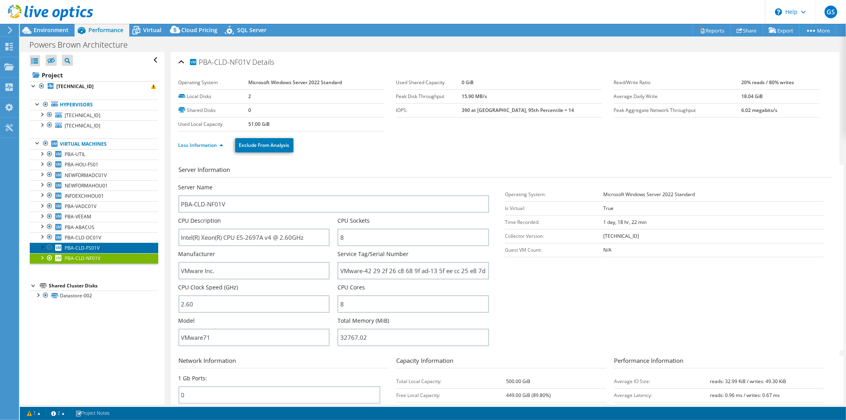
click at [94, 249] on span "PBA-CLD-FS01V" at bounding box center [82, 247] width 35 height 7
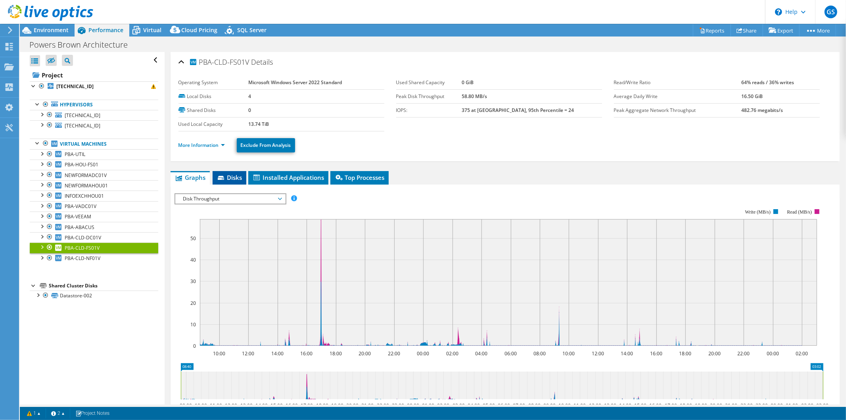
click at [232, 178] on span "Disks" at bounding box center [230, 177] width 26 height 8
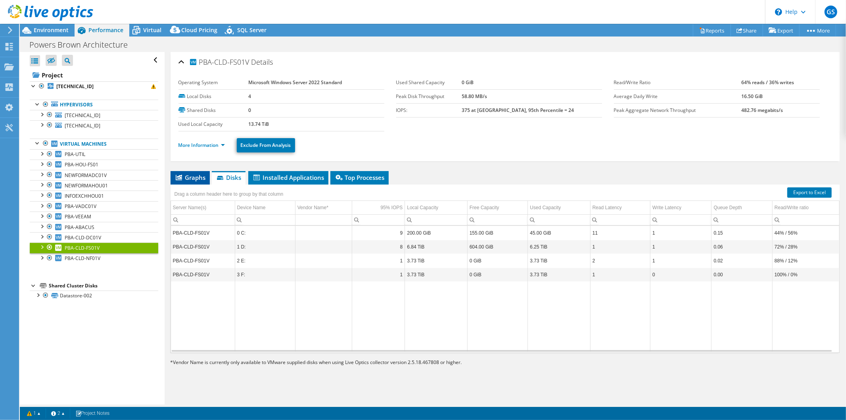
click at [193, 178] on span "Graphs" at bounding box center [189, 177] width 31 height 8
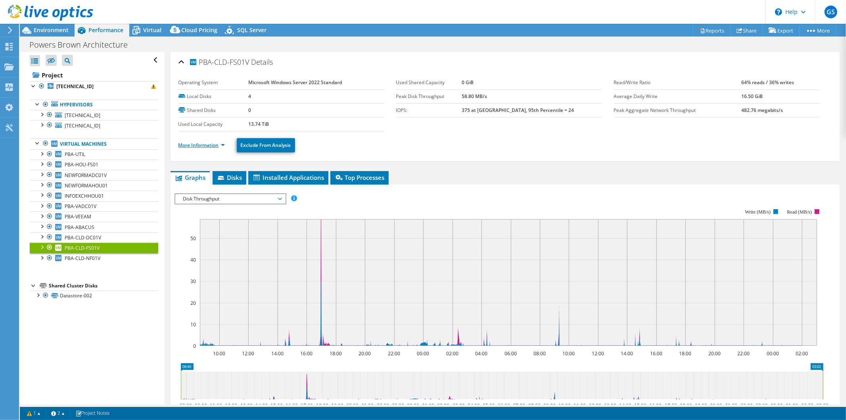
click at [200, 146] on link "More Information" at bounding box center [201, 145] width 46 height 7
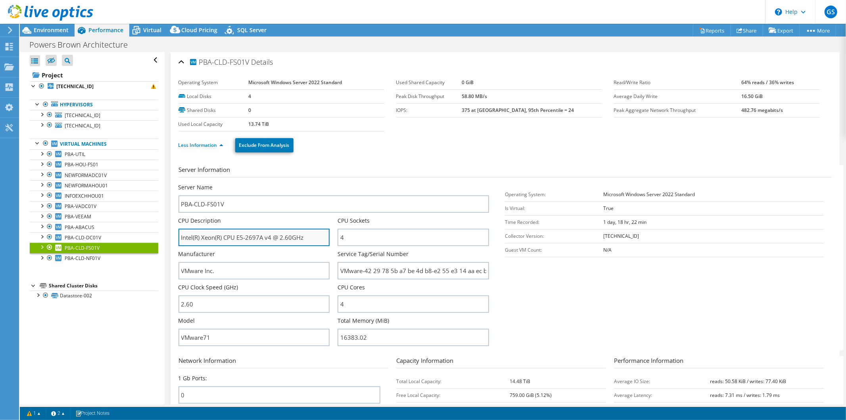
drag, startPoint x: 318, startPoint y: 235, endPoint x: 245, endPoint y: 242, distance: 73.3
click at [245, 242] on input "Intel(R) Xeon(R) CPU E5-2697A v4 @ 2.60GHz" at bounding box center [253, 236] width 151 height 17
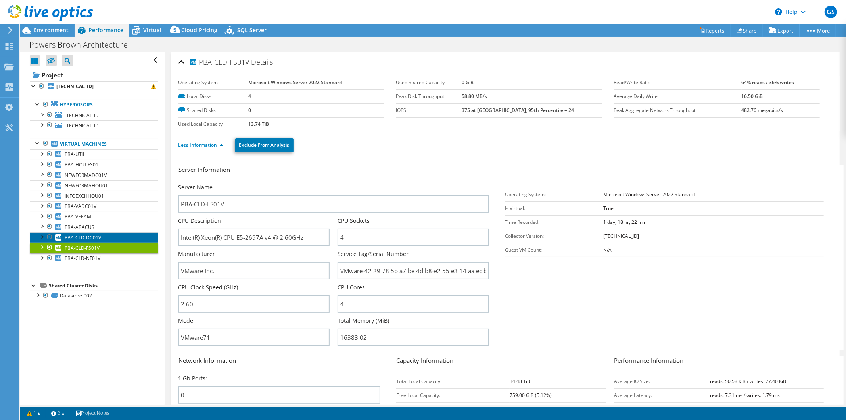
click at [108, 236] on link "PBA-CLD-DC01V" at bounding box center [94, 237] width 128 height 10
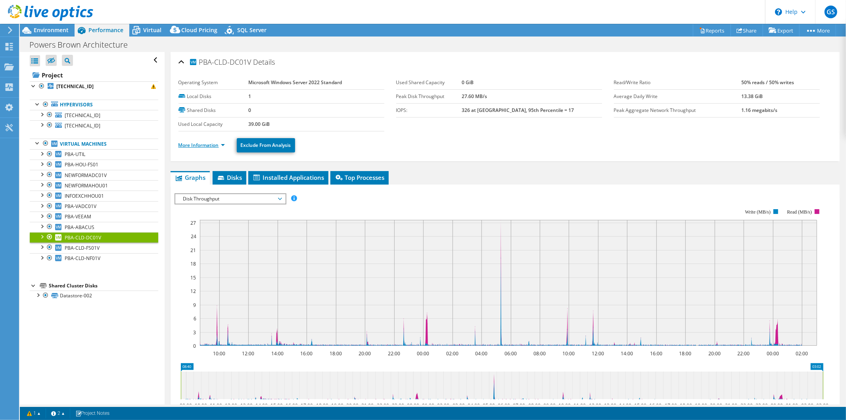
click at [210, 146] on link "More Information" at bounding box center [201, 145] width 46 height 7
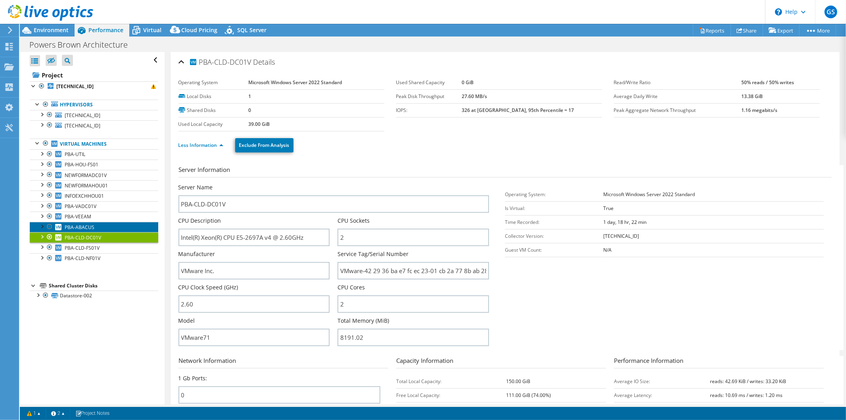
click at [116, 223] on link "PBA-ABACUS" at bounding box center [94, 227] width 128 height 10
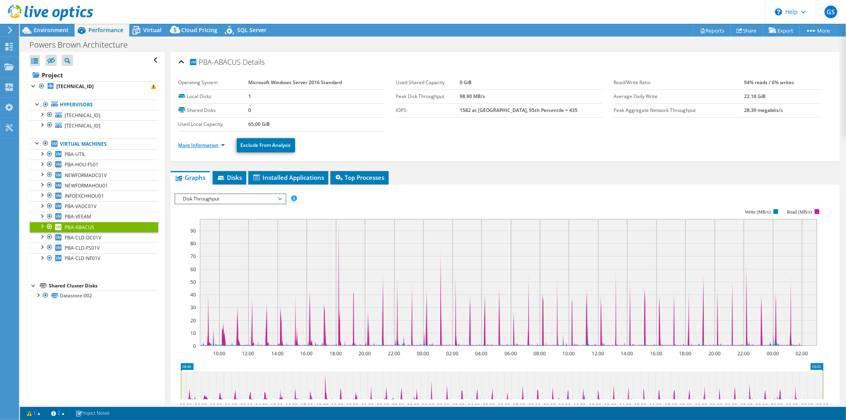
click at [203, 147] on link "More Information" at bounding box center [201, 145] width 46 height 7
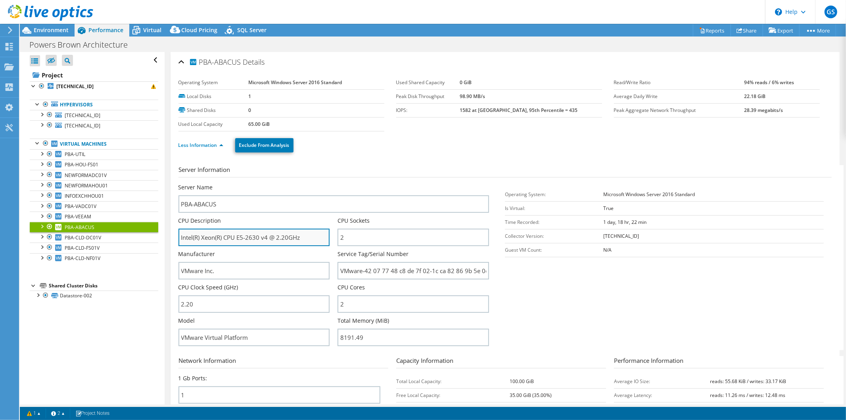
click at [311, 238] on input "Intel(R) Xeon(R) CPU E5-2630 v4 @ 2.20GHz" at bounding box center [253, 236] width 151 height 17
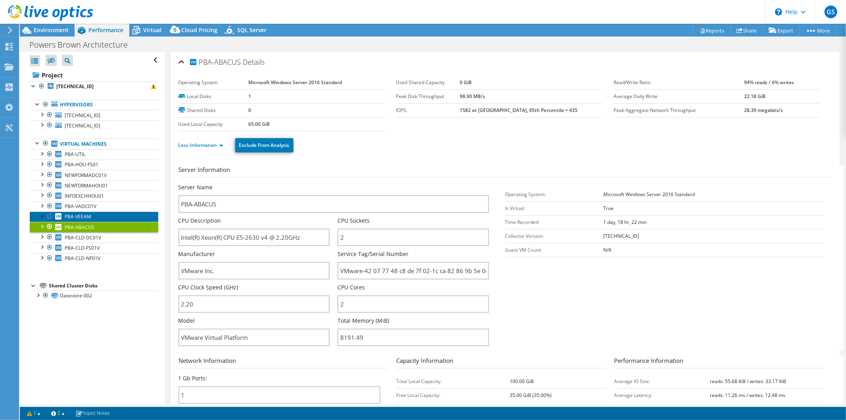
click at [77, 217] on span "PBA-VEEAM" at bounding box center [78, 216] width 27 height 7
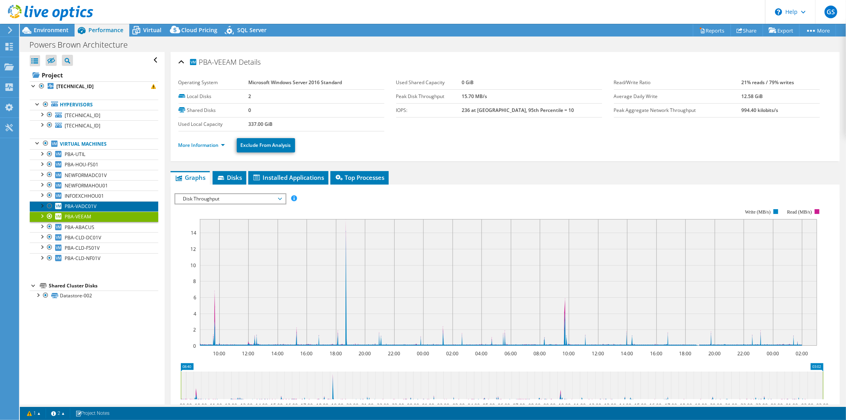
click at [96, 204] on span "PBA-VADC01V" at bounding box center [81, 206] width 32 height 7
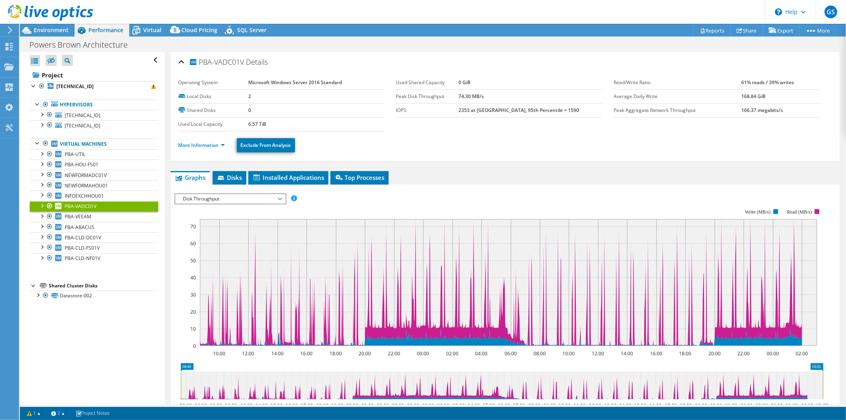
click at [236, 194] on span "Disk Throughput" at bounding box center [230, 199] width 102 height 10
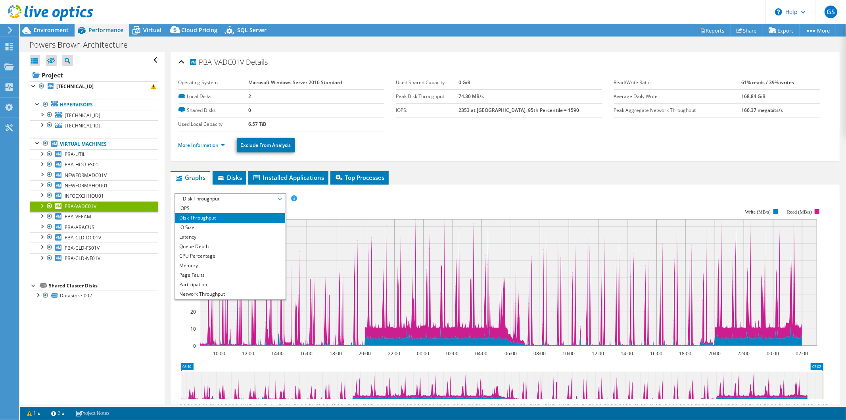
click at [236, 194] on span "Disk Throughput" at bounding box center [230, 199] width 102 height 10
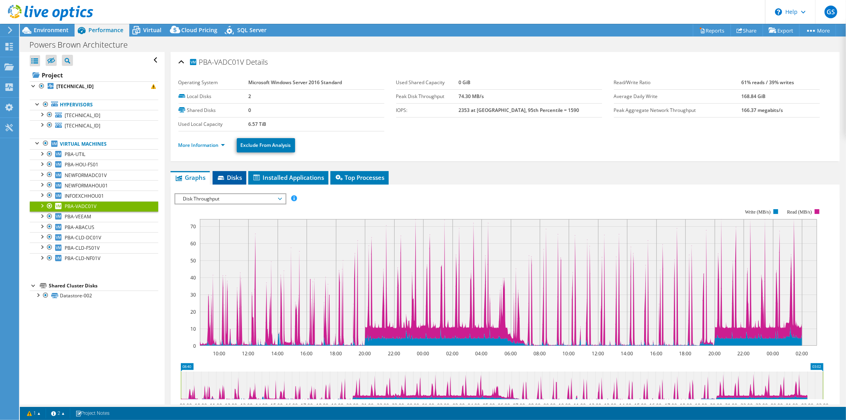
click at [230, 176] on span "Disks" at bounding box center [230, 177] width 26 height 8
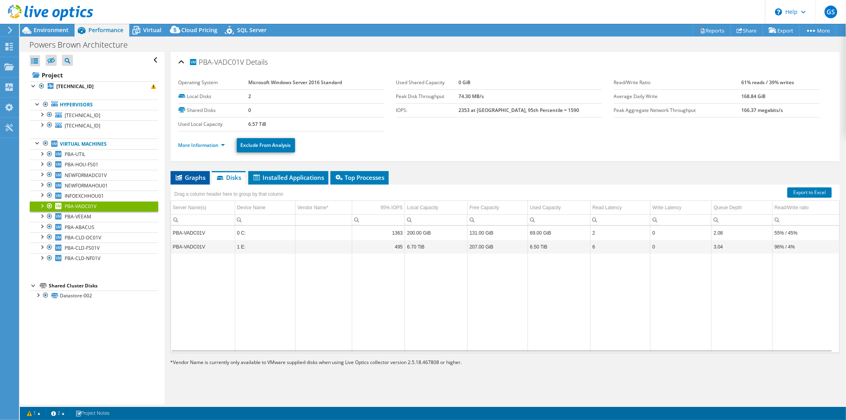
click at [182, 175] on span "Graphs" at bounding box center [189, 177] width 31 height 8
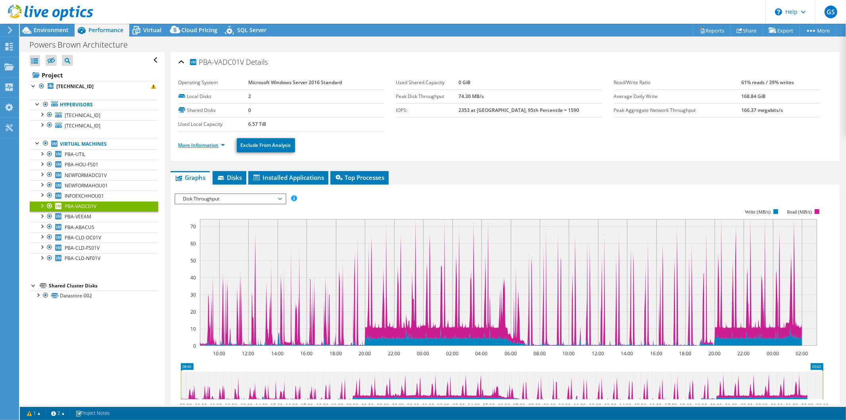
click at [192, 143] on link "More Information" at bounding box center [201, 145] width 46 height 7
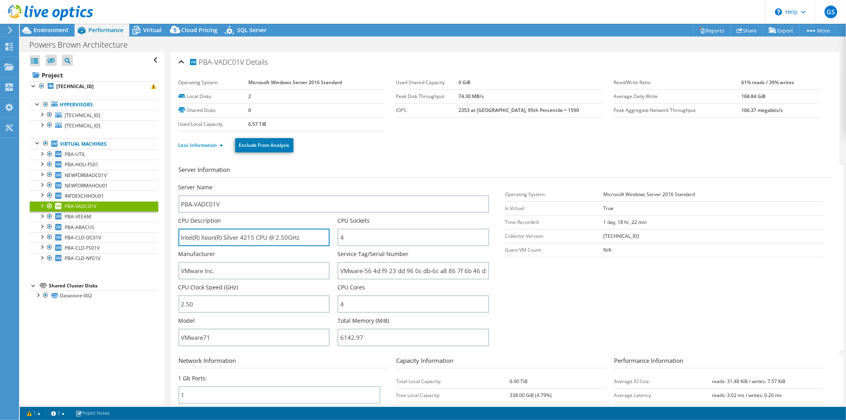
drag, startPoint x: 286, startPoint y: 239, endPoint x: 177, endPoint y: 239, distance: 109.1
click at [177, 239] on div "PBA-VADC01V Details Operating System Microsoft Windows Server 2016 Standard Loc…" at bounding box center [505, 286] width 669 height 469
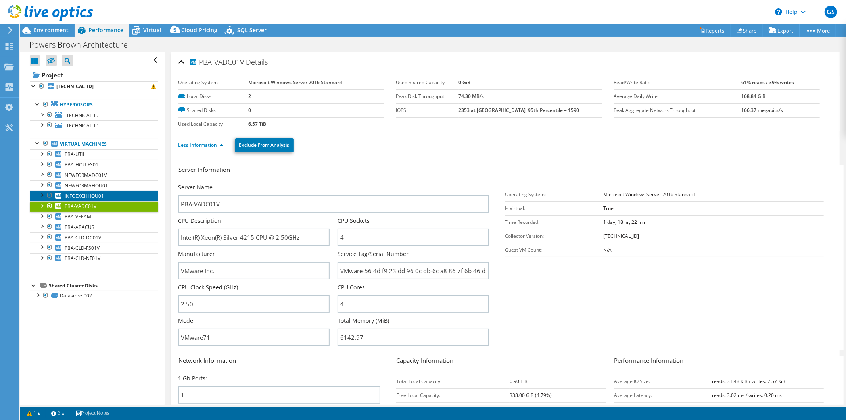
click at [105, 195] on link "INFOEXCHHOU01" at bounding box center [94, 195] width 128 height 10
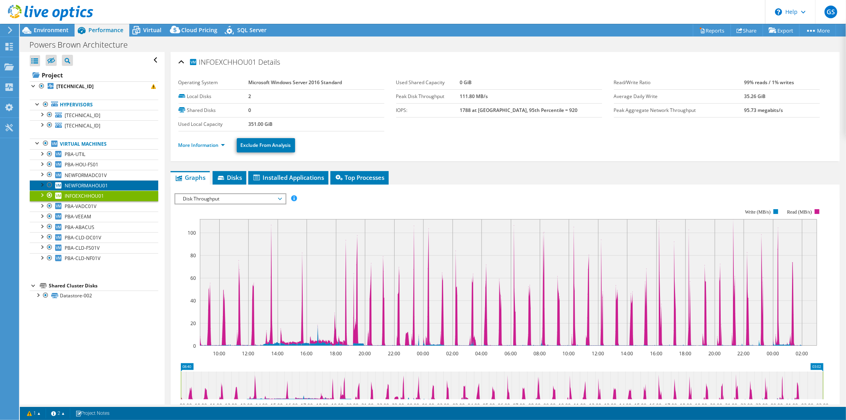
click at [116, 189] on link "NEWFORMAHOU01" at bounding box center [94, 185] width 128 height 10
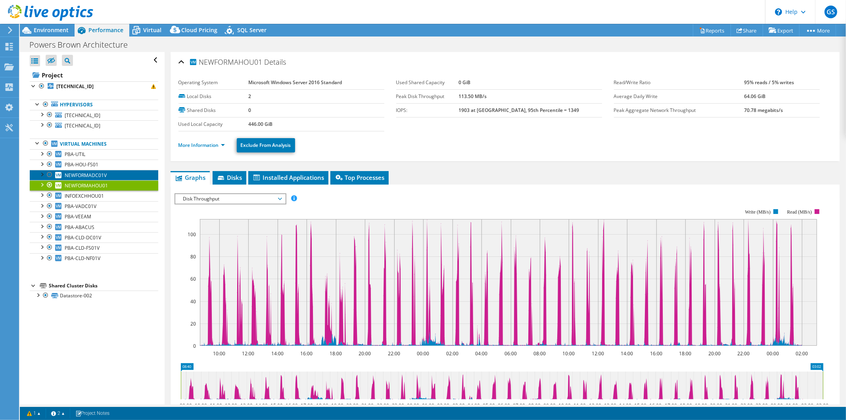
click at [121, 173] on link "NEWFORMADC01V" at bounding box center [94, 175] width 128 height 10
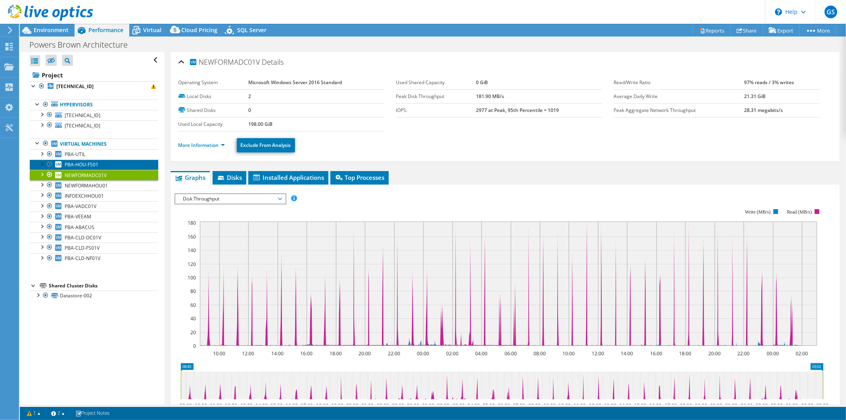
click at [117, 163] on link "PBA-HOU-FS01" at bounding box center [94, 164] width 128 height 10
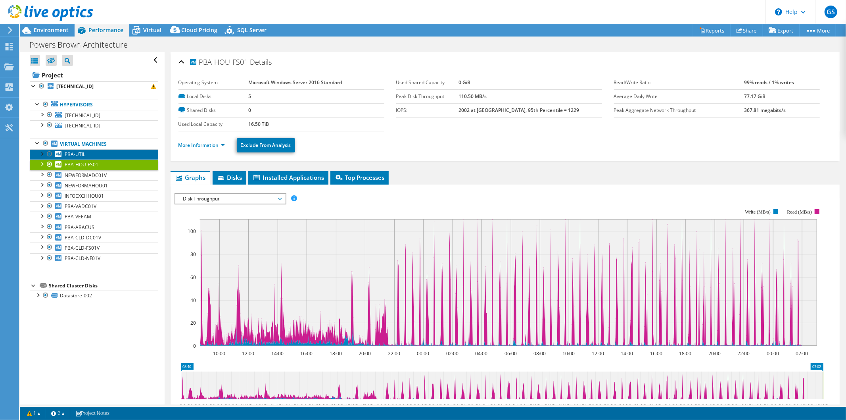
click at [113, 155] on link "PBA-UTIL" at bounding box center [94, 154] width 128 height 10
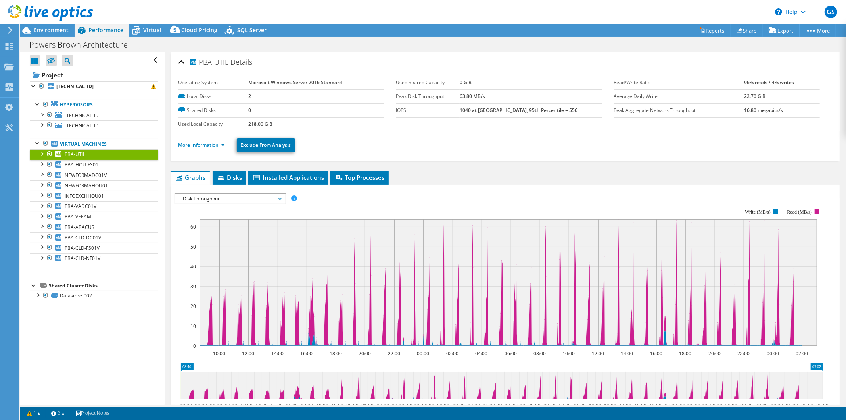
click at [614, 165] on div "PBA-UTIL Details Operating System Microsoft Windows Server 2016 Standard Local …" at bounding box center [505, 301] width 681 height 498
click at [72, 84] on b "[TECHNICAL_ID]" at bounding box center [74, 86] width 37 height 7
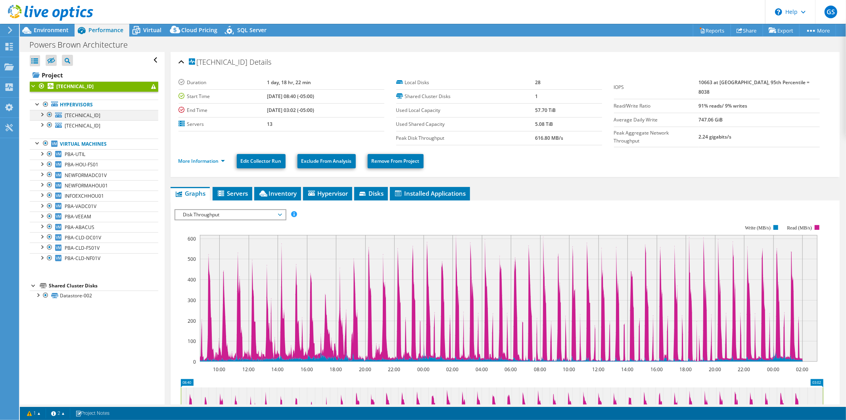
click at [45, 113] on div at bounding box center [42, 114] width 8 height 8
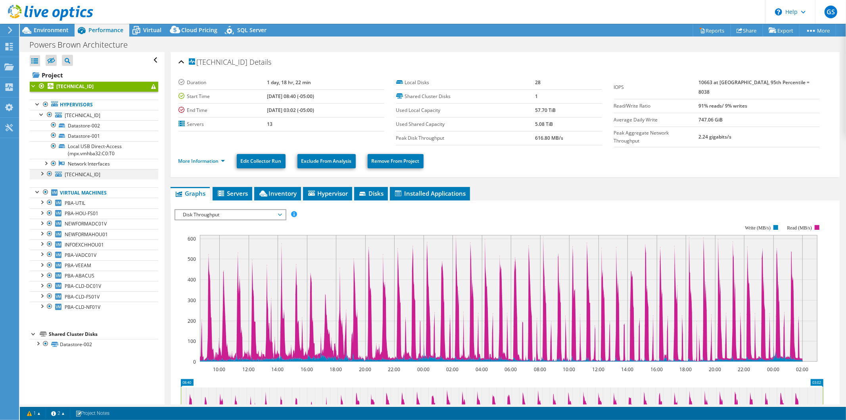
click at [41, 173] on div at bounding box center [42, 173] width 8 height 8
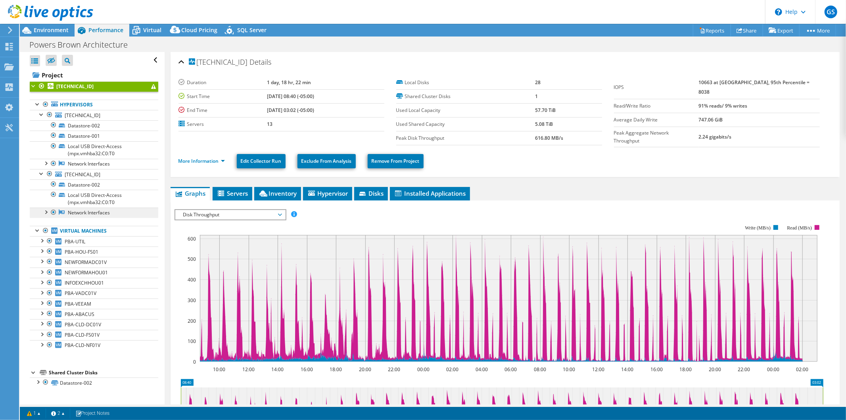
click at [86, 215] on link "Network Interfaces" at bounding box center [94, 212] width 128 height 10
click at [44, 212] on div at bounding box center [46, 211] width 8 height 8
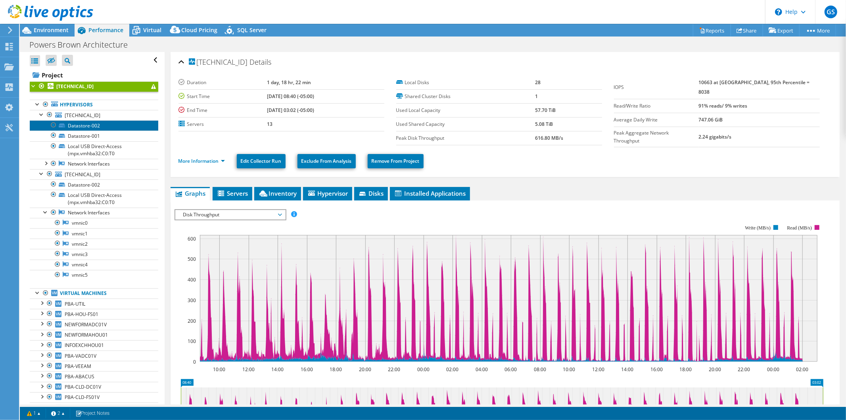
click at [94, 125] on link "Datastore-002" at bounding box center [94, 125] width 128 height 10
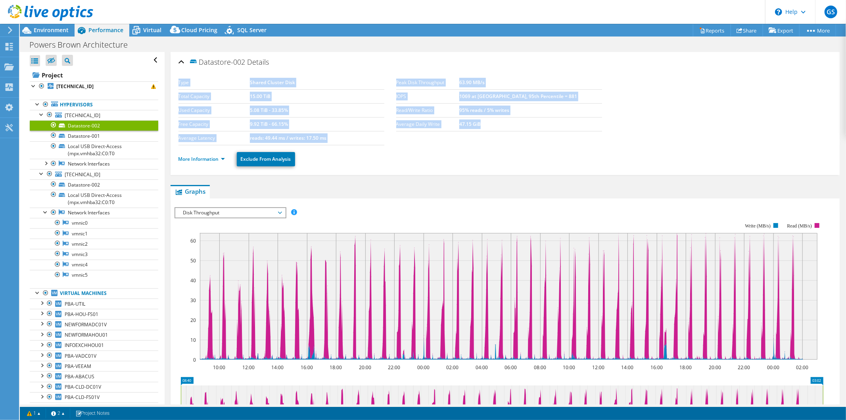
drag, startPoint x: 533, startPoint y: 121, endPoint x: 448, endPoint y: 69, distance: 99.6
click at [448, 69] on div "Datastore-002 Details Type Shared Cluster Disk Total Capacity 15.00 TiB Used Ca…" at bounding box center [505, 113] width 669 height 123
click at [448, 69] on div "Datastore-002 Details" at bounding box center [504, 62] width 653 height 17
